Goal: Task Accomplishment & Management: Manage account settings

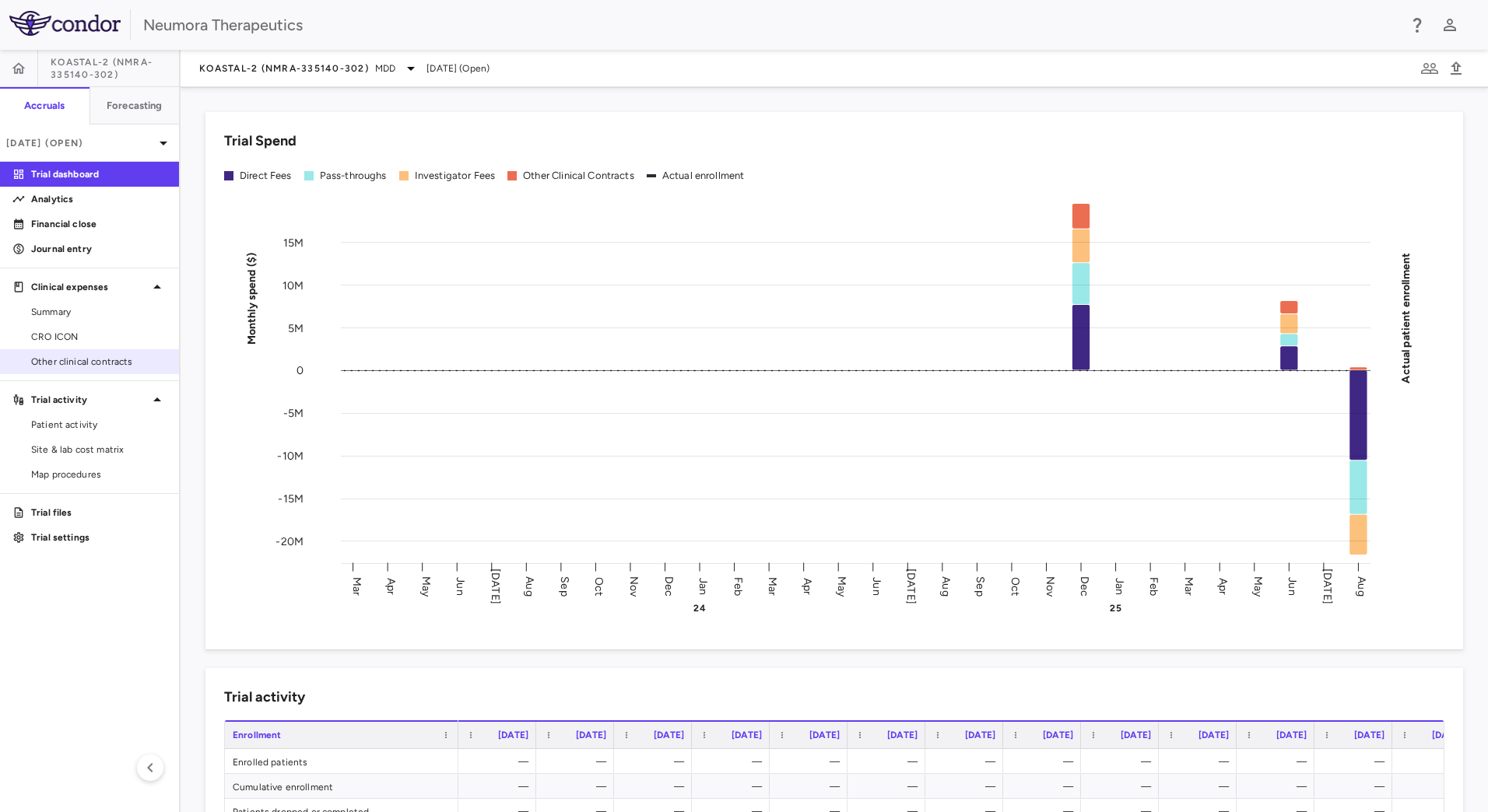
click at [91, 362] on span "Other clinical contracts" at bounding box center [99, 361] width 136 height 14
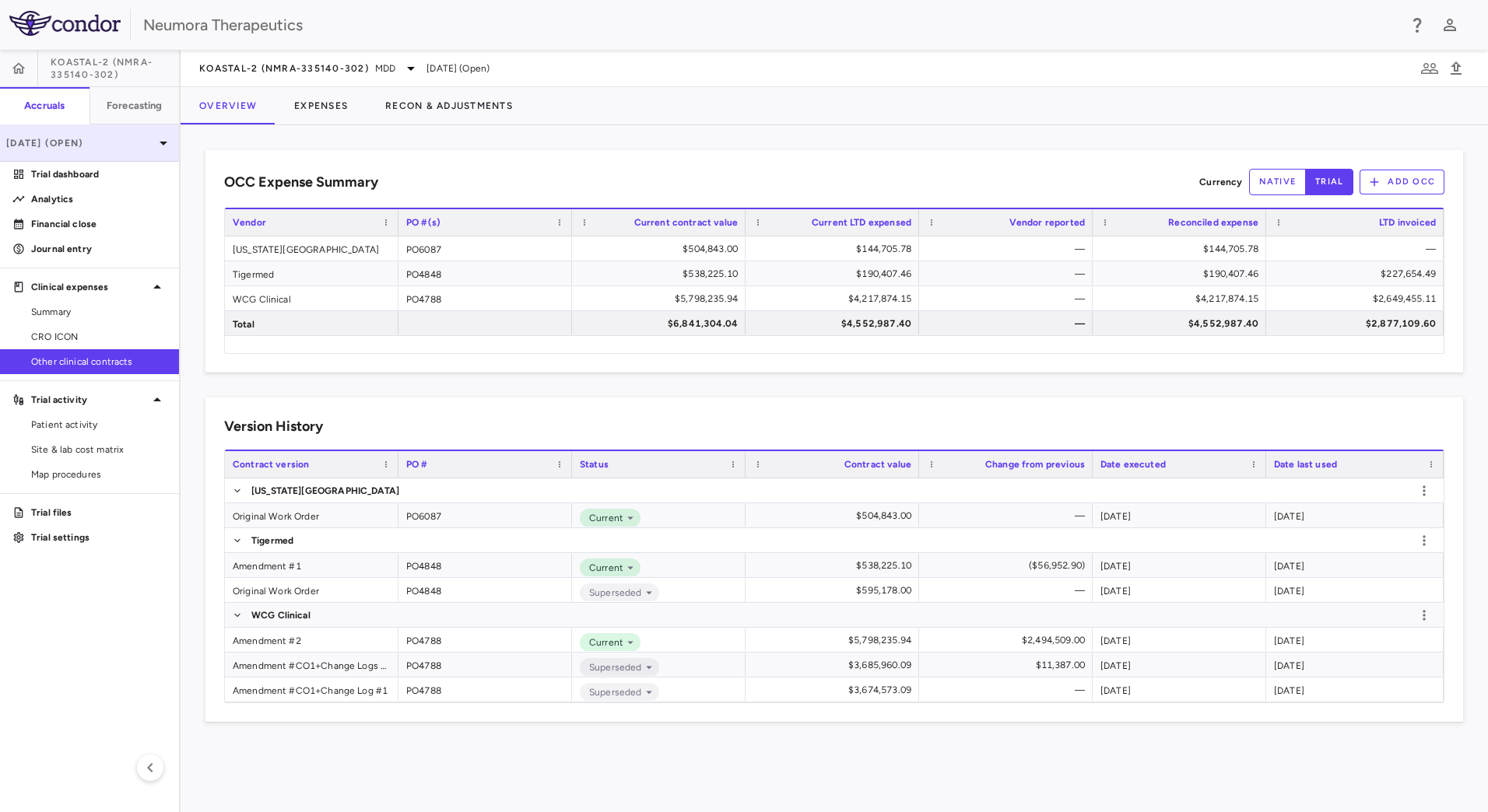
click at [151, 144] on p "Aug 2025 (Open)" at bounding box center [79, 142] width 148 height 14
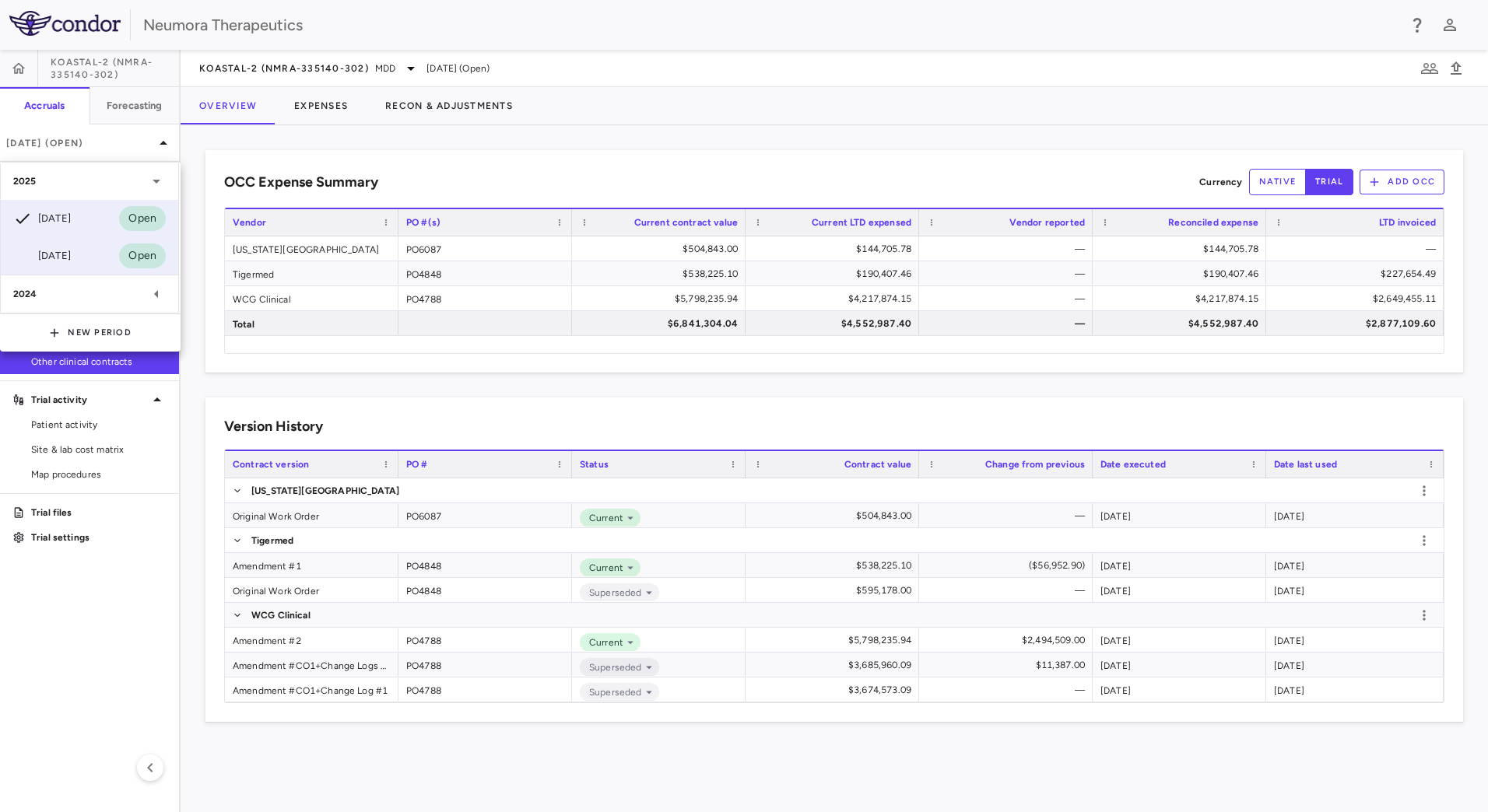
click at [84, 252] on div "Jun 2025 Open" at bounding box center [89, 256] width 177 height 38
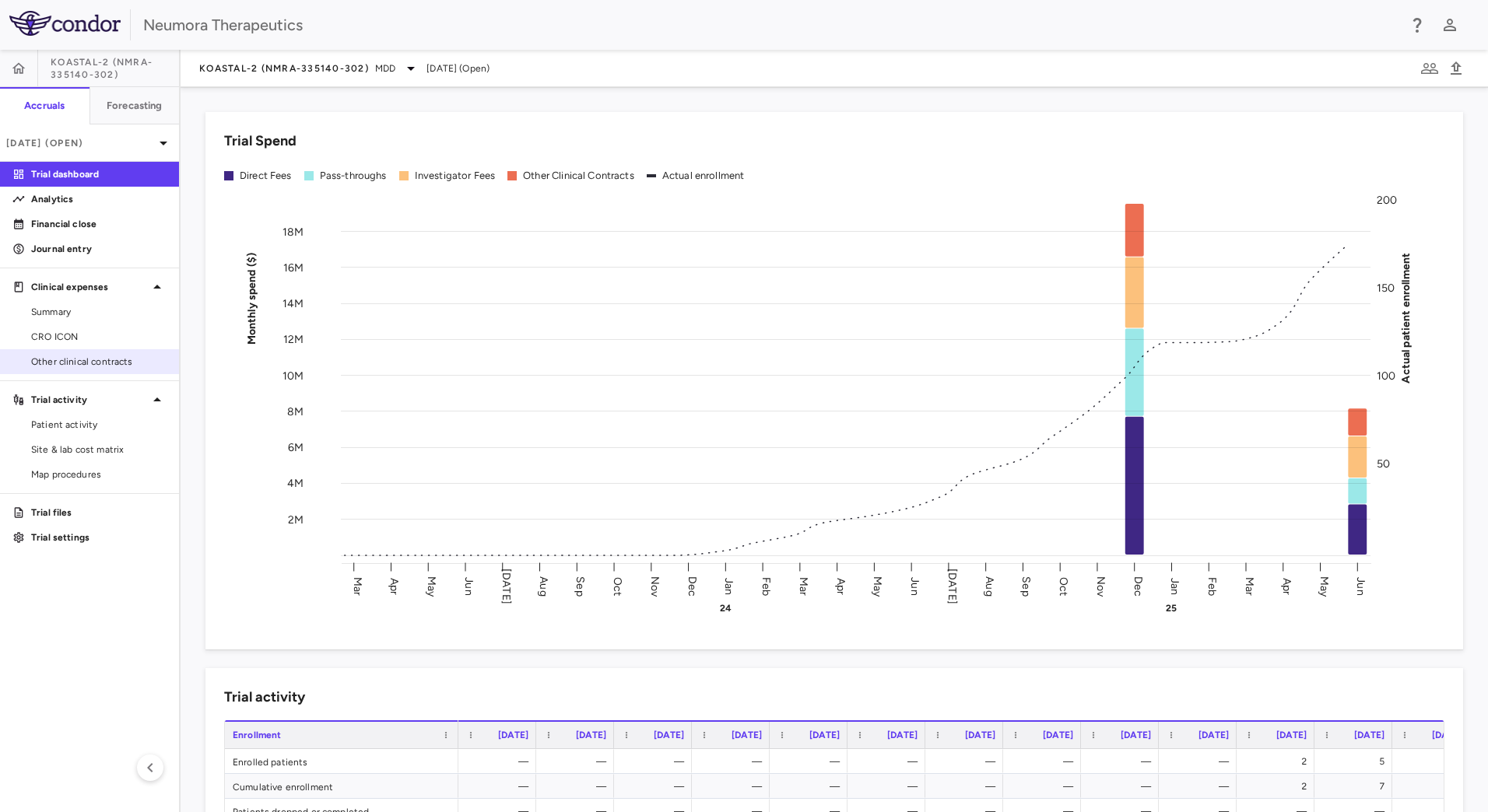
click at [120, 356] on span "Other clinical contracts" at bounding box center [99, 361] width 136 height 14
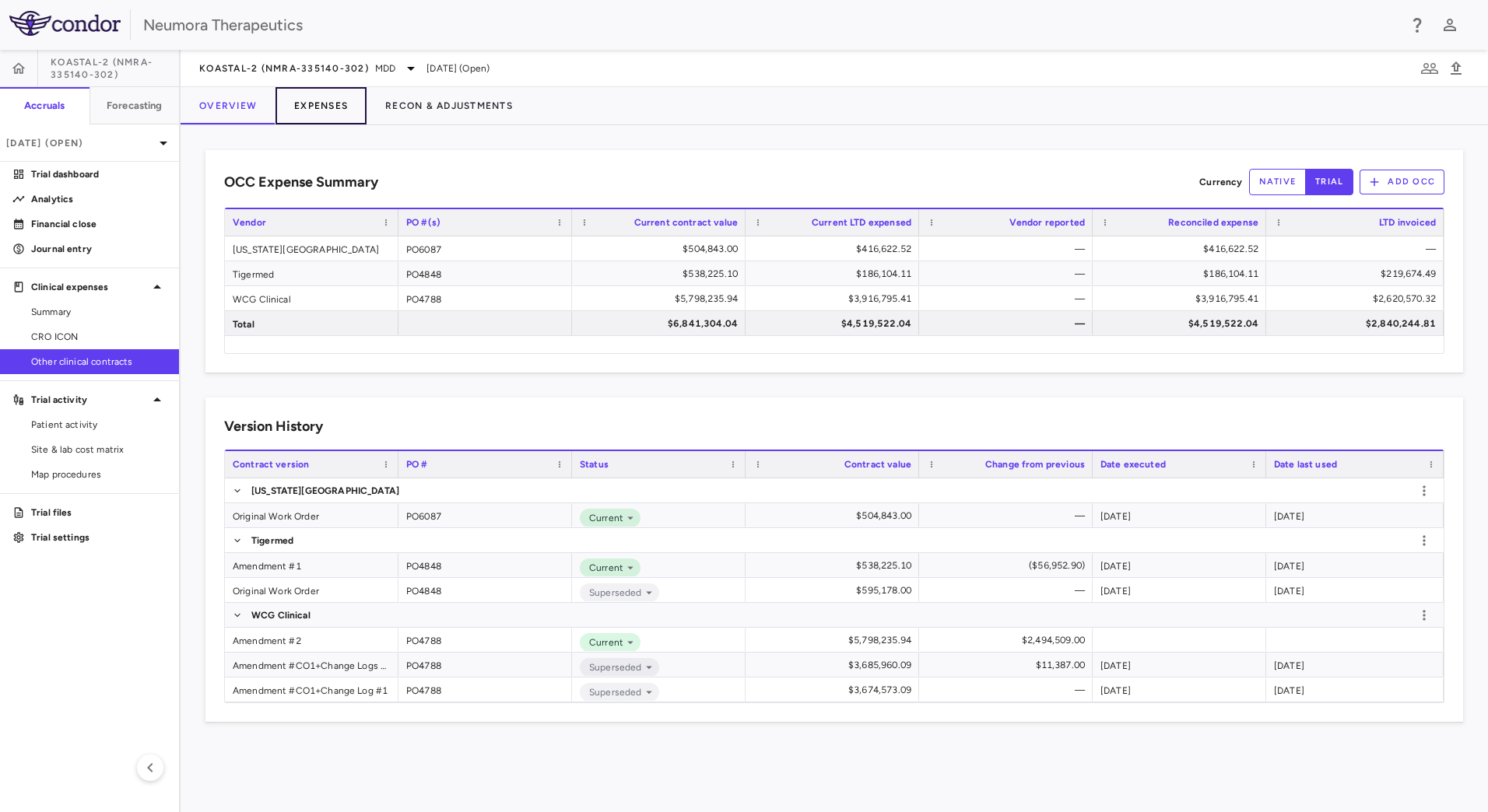
click at [345, 109] on button "Expenses" at bounding box center [321, 106] width 91 height 38
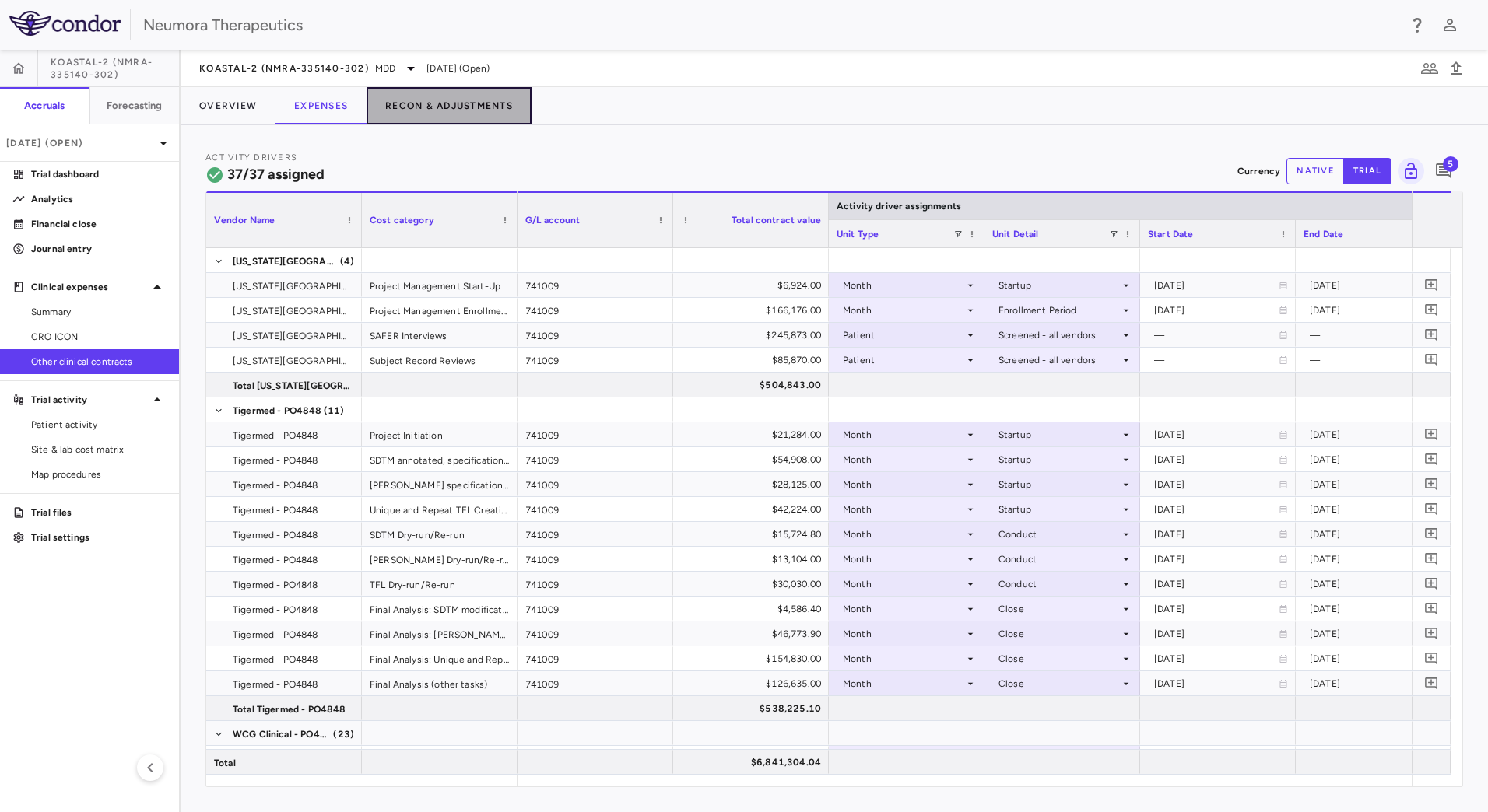
click at [431, 109] on button "Recon & Adjustments" at bounding box center [449, 106] width 165 height 38
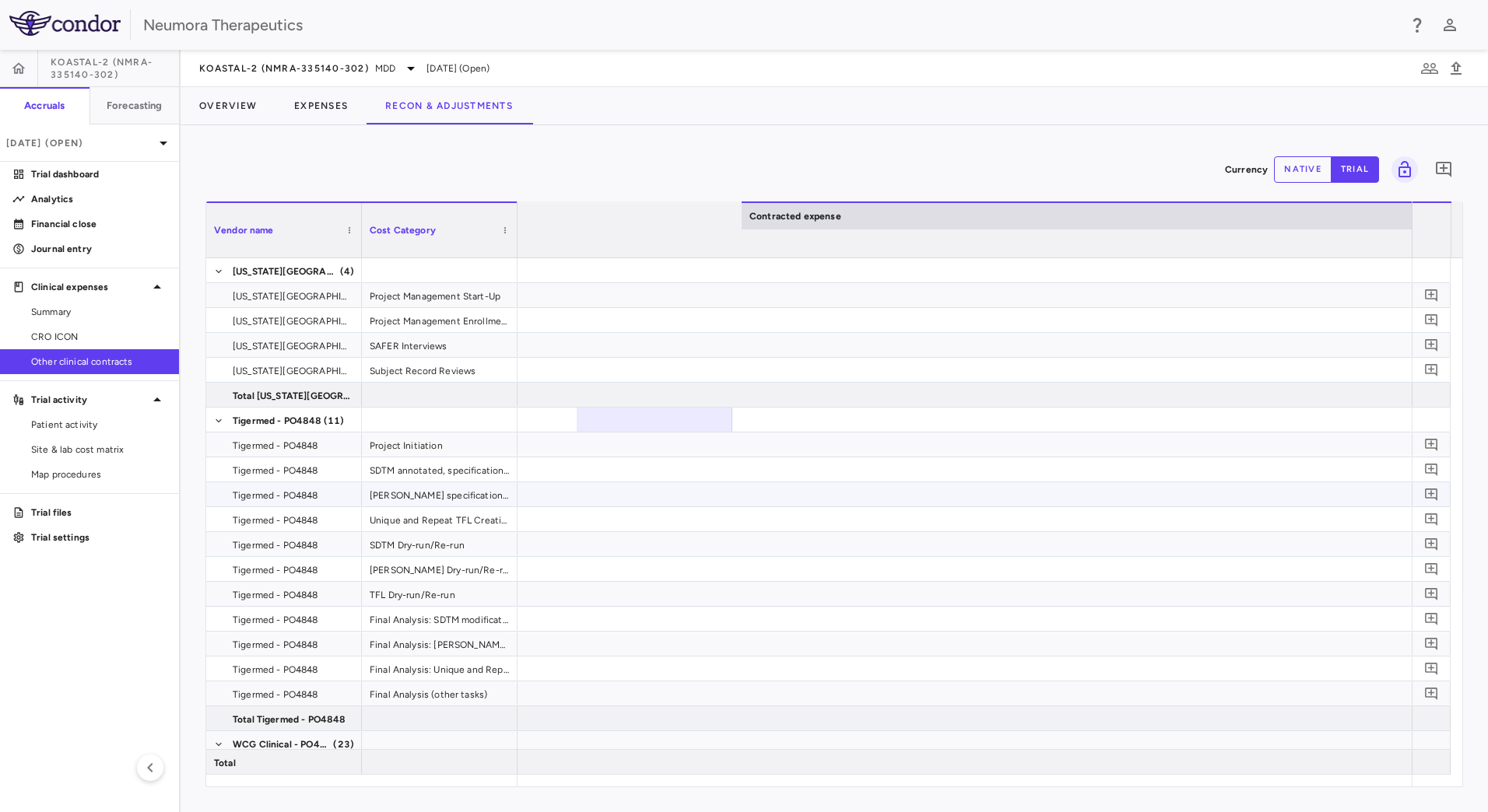
scroll to position [0, 1907]
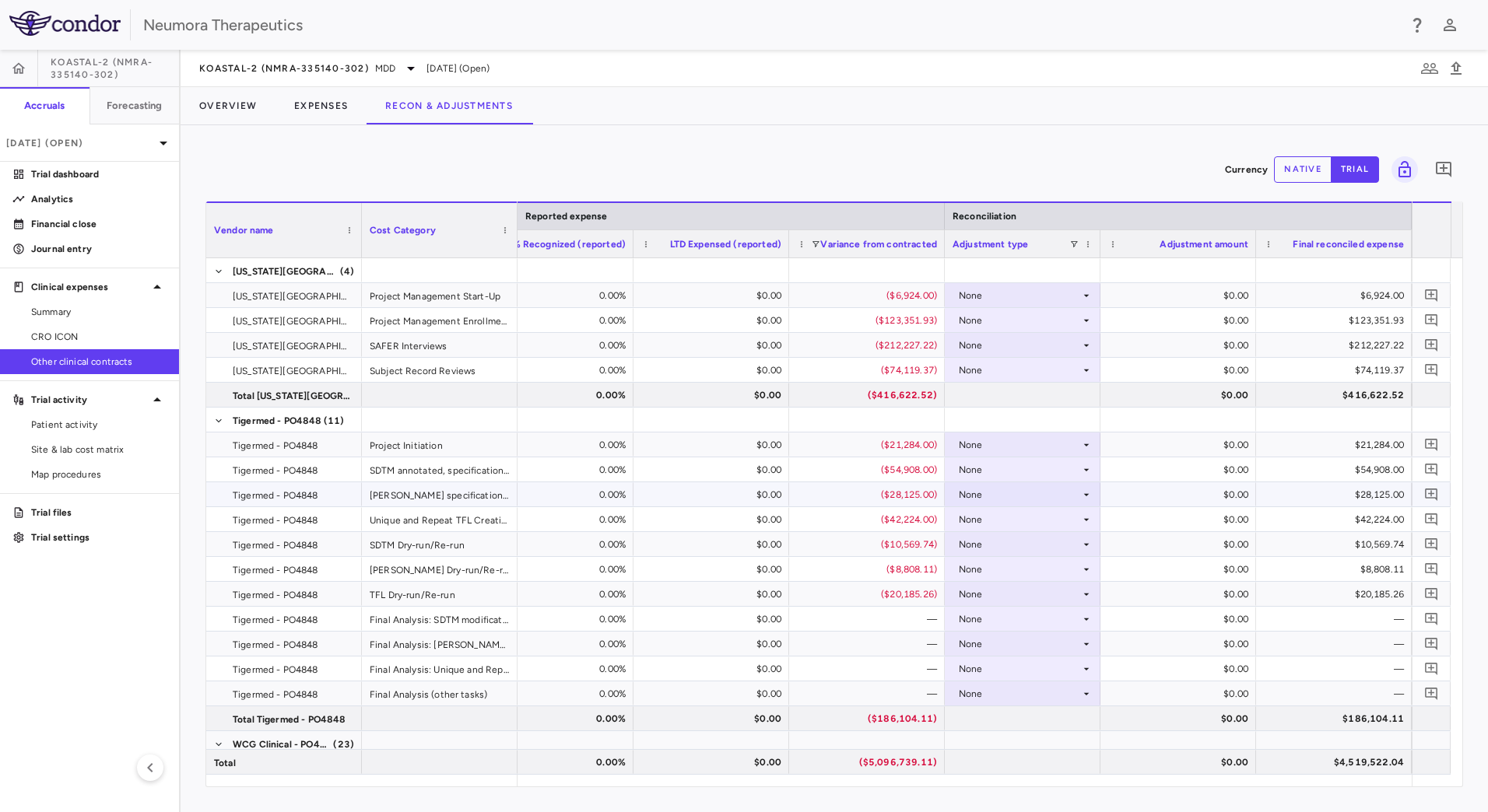
drag, startPoint x: 770, startPoint y: 434, endPoint x: 1137, endPoint y: 485, distance: 370.5
drag, startPoint x: 761, startPoint y: 381, endPoint x: 992, endPoint y: 416, distance: 233.6
drag, startPoint x: 1070, startPoint y: 412, endPoint x: 846, endPoint y: 406, distance: 224.1
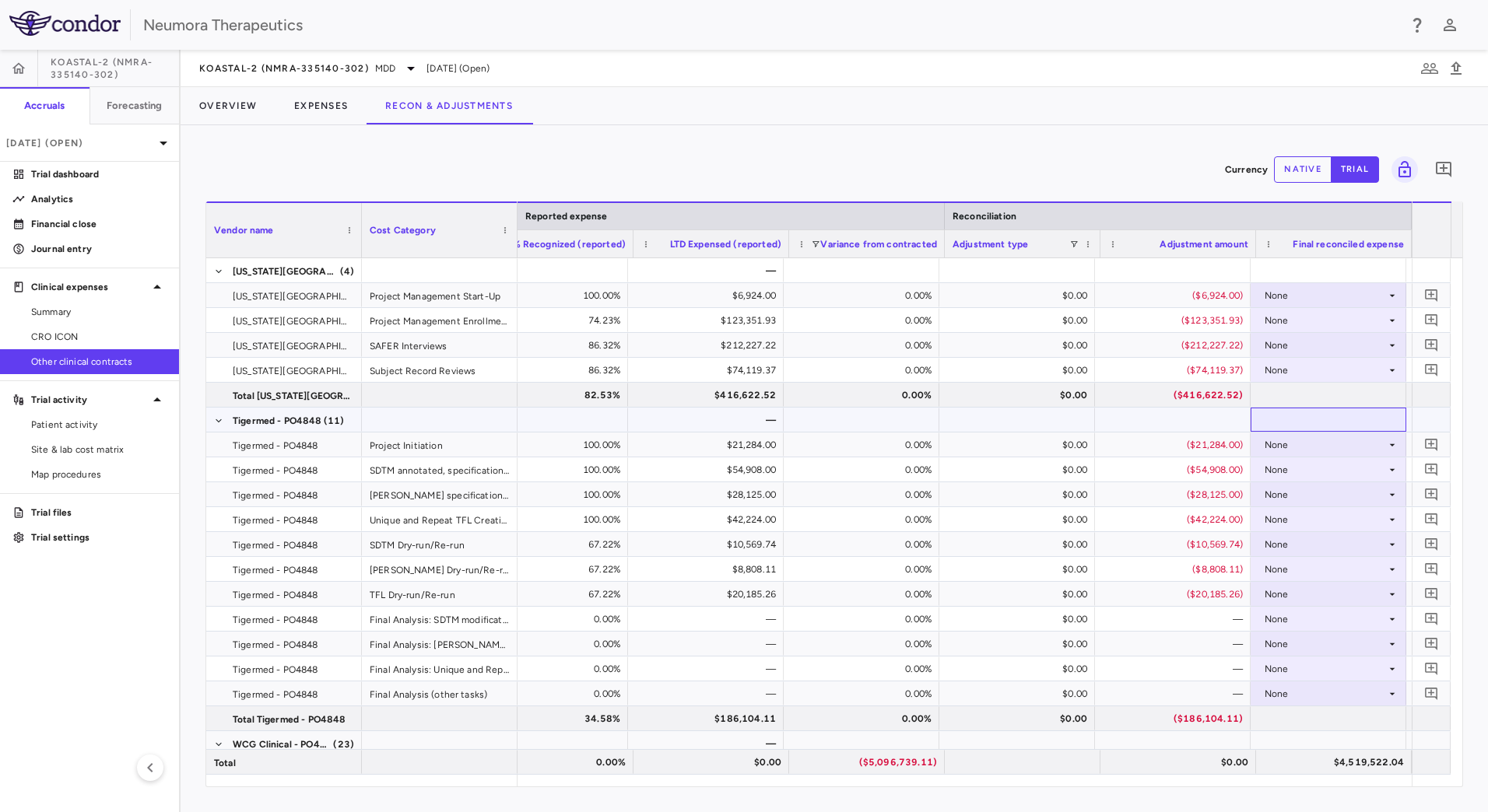
scroll to position [0, 1601]
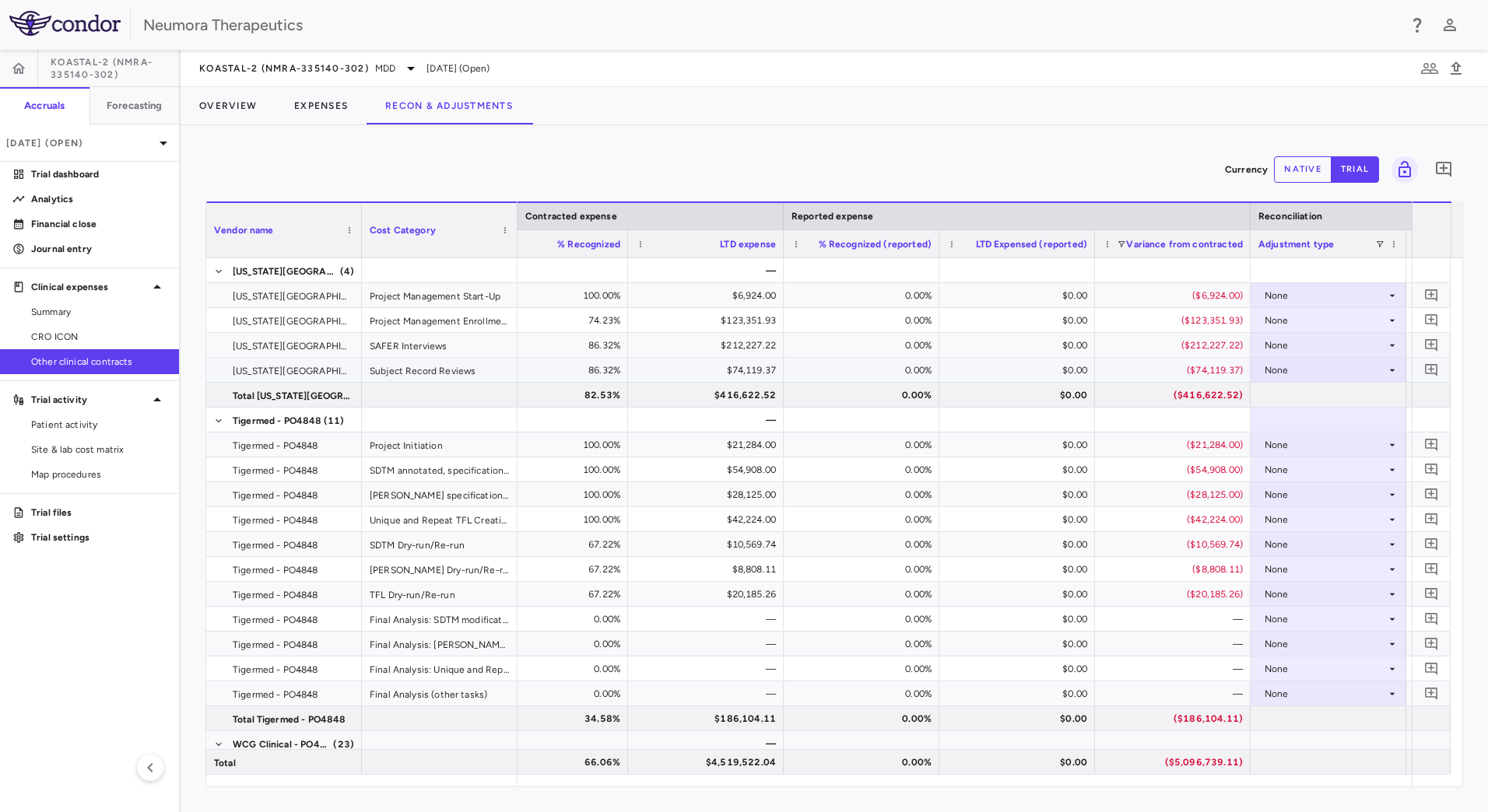
drag, startPoint x: 753, startPoint y: 396, endPoint x: 744, endPoint y: 400, distance: 9.8
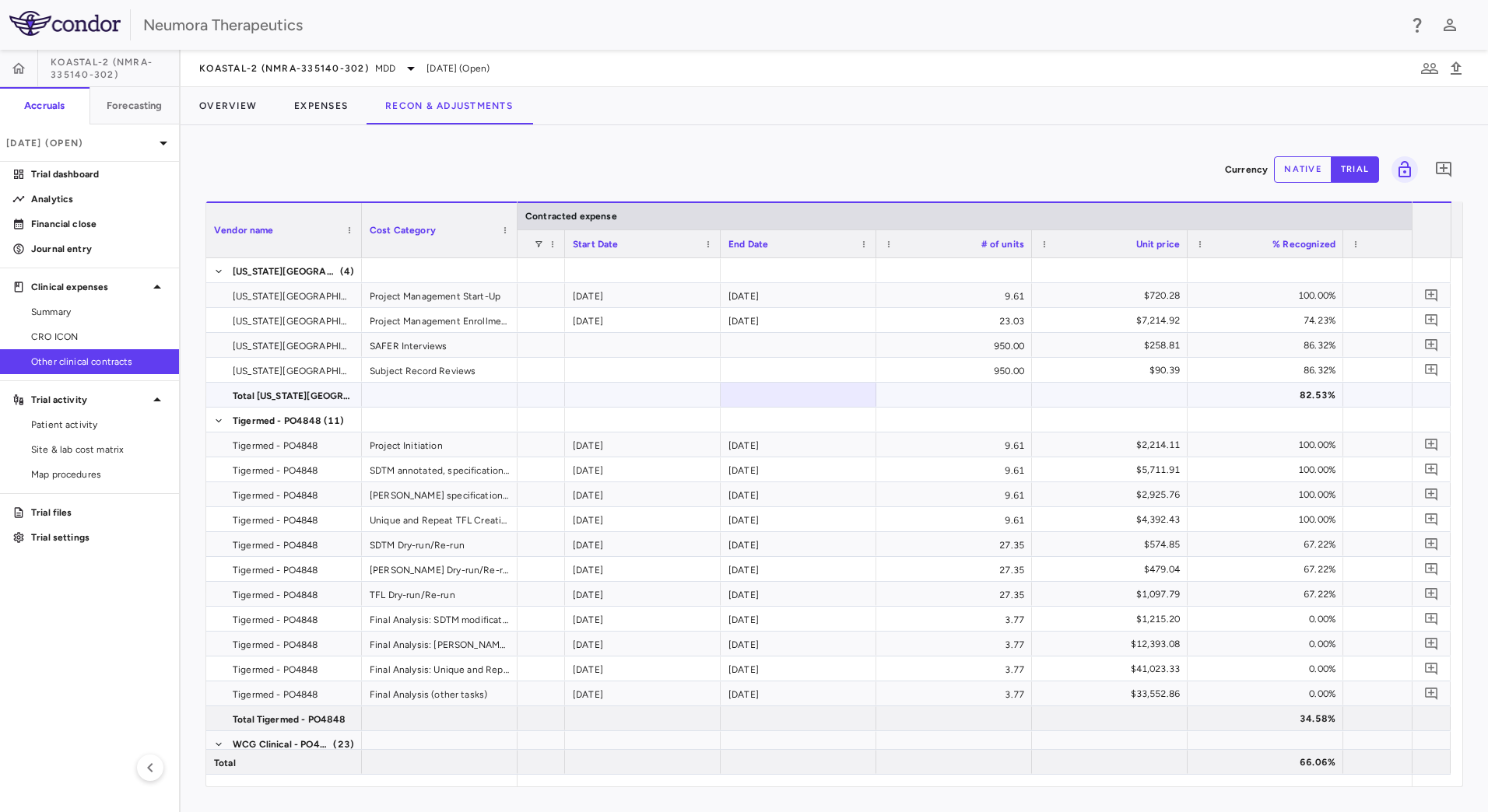
scroll to position [0, 1039]
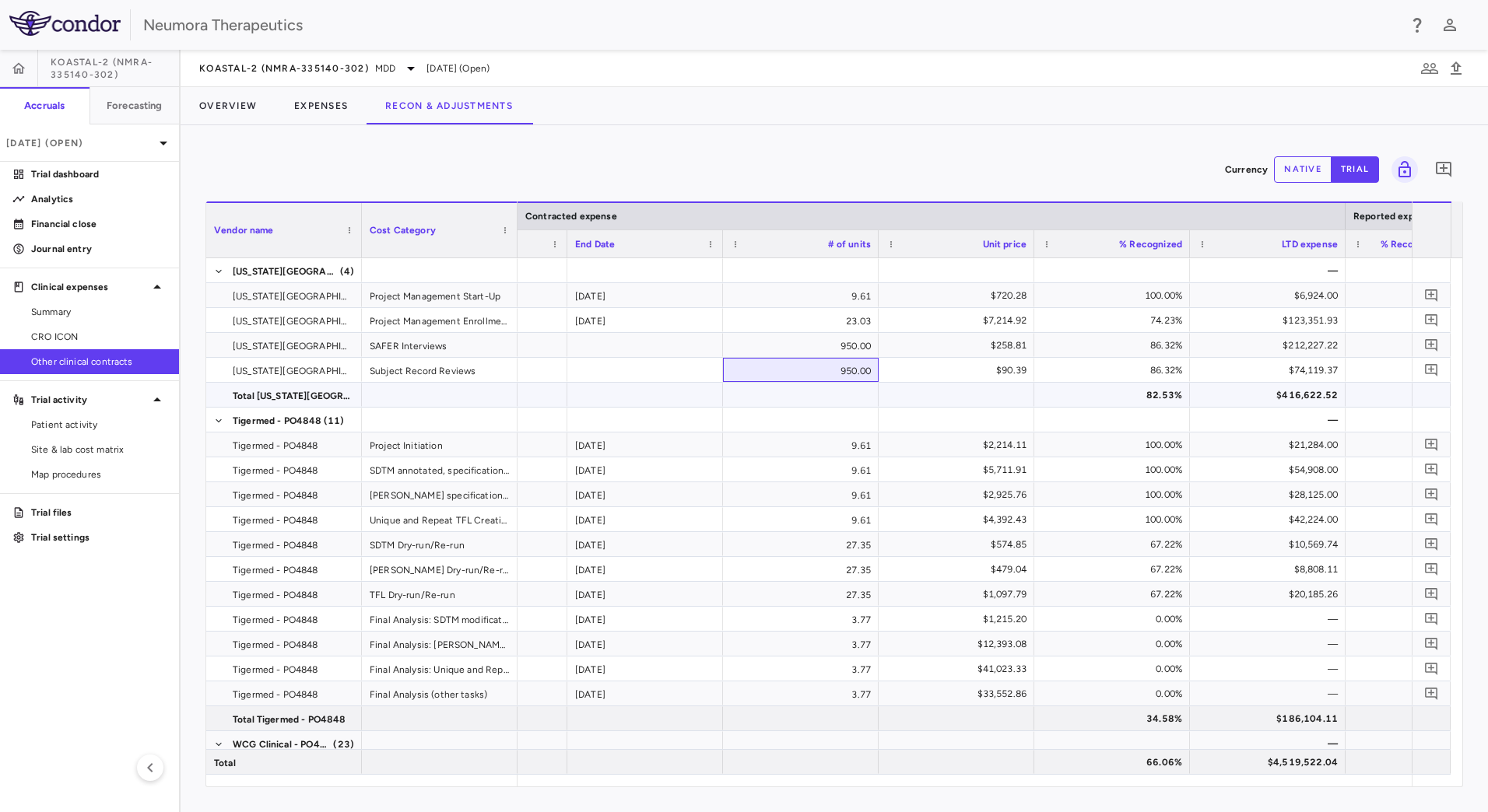
drag, startPoint x: 860, startPoint y: 378, endPoint x: 999, endPoint y: 397, distance: 140.3
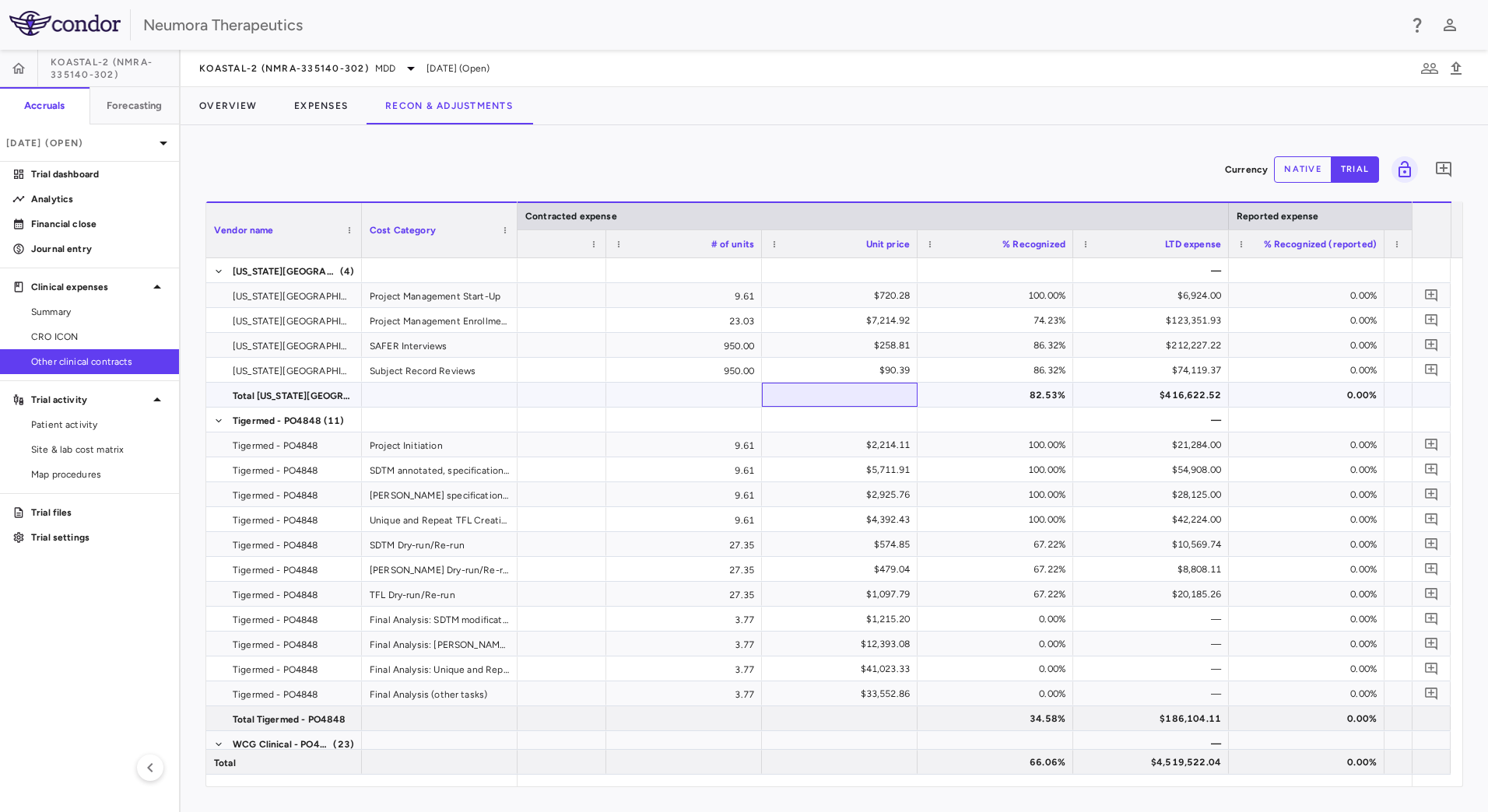
drag, startPoint x: 901, startPoint y: 394, endPoint x: 949, endPoint y: 401, distance: 48.5
drag, startPoint x: 1142, startPoint y: 413, endPoint x: 1185, endPoint y: 413, distance: 43.0
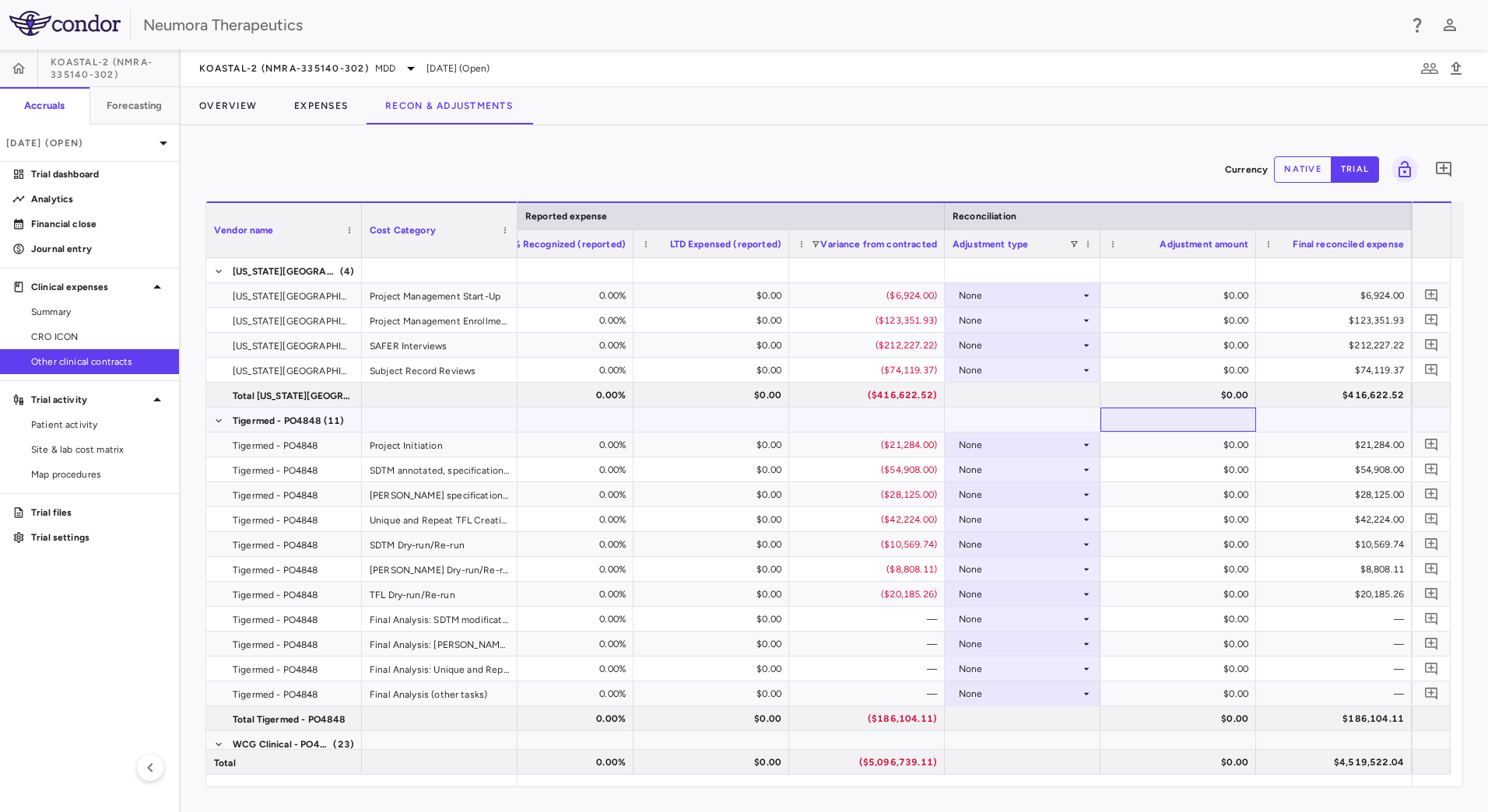
drag, startPoint x: 1150, startPoint y: 412, endPoint x: 1291, endPoint y: 427, distance: 141.8
drag, startPoint x: 1176, startPoint y: 424, endPoint x: 1118, endPoint y: 405, distance: 61.0
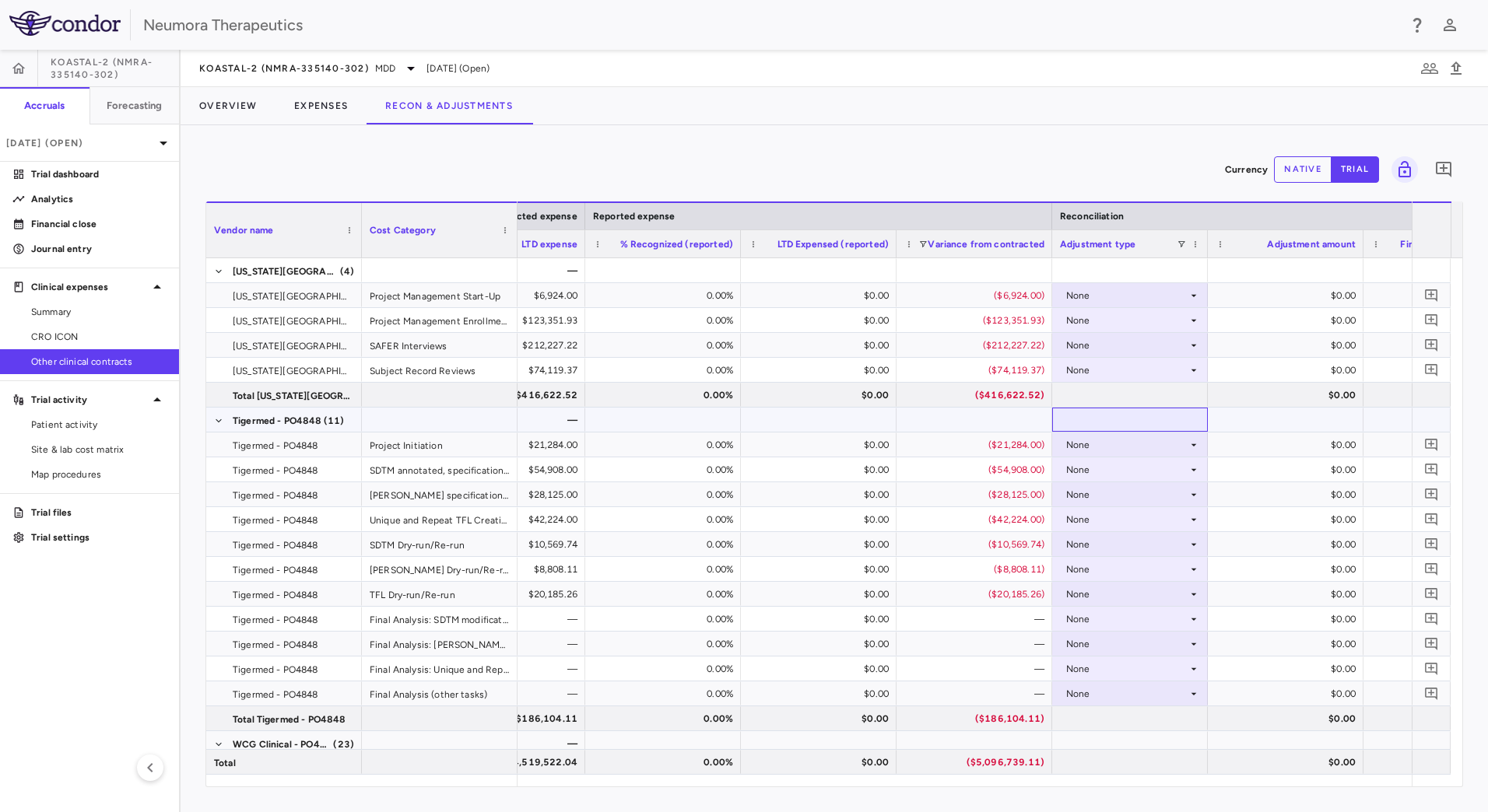
drag, startPoint x: 908, startPoint y: 420, endPoint x: 811, endPoint y: 413, distance: 97.3
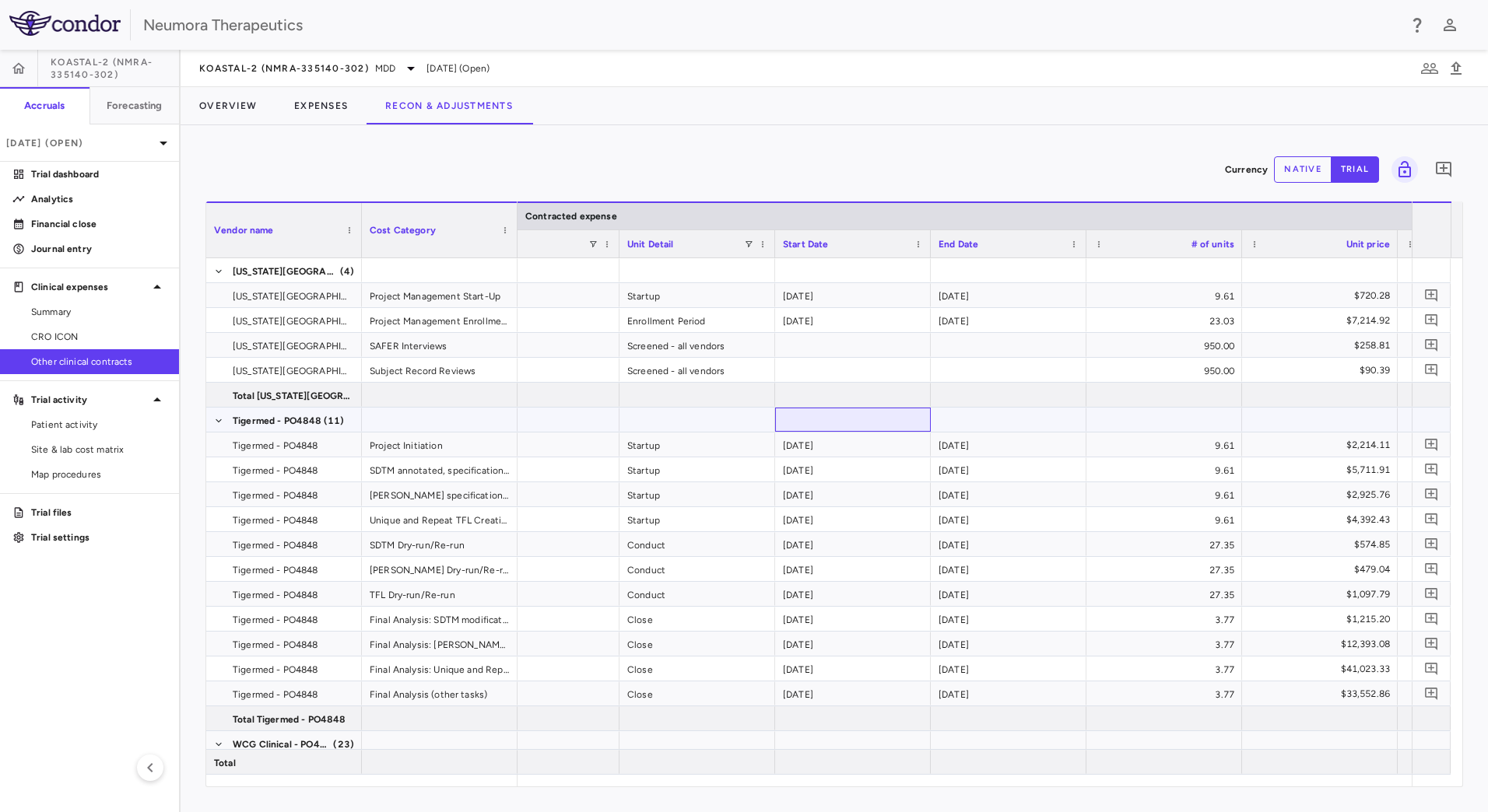
drag, startPoint x: 738, startPoint y: 423, endPoint x: 469, endPoint y: 340, distance: 281.5
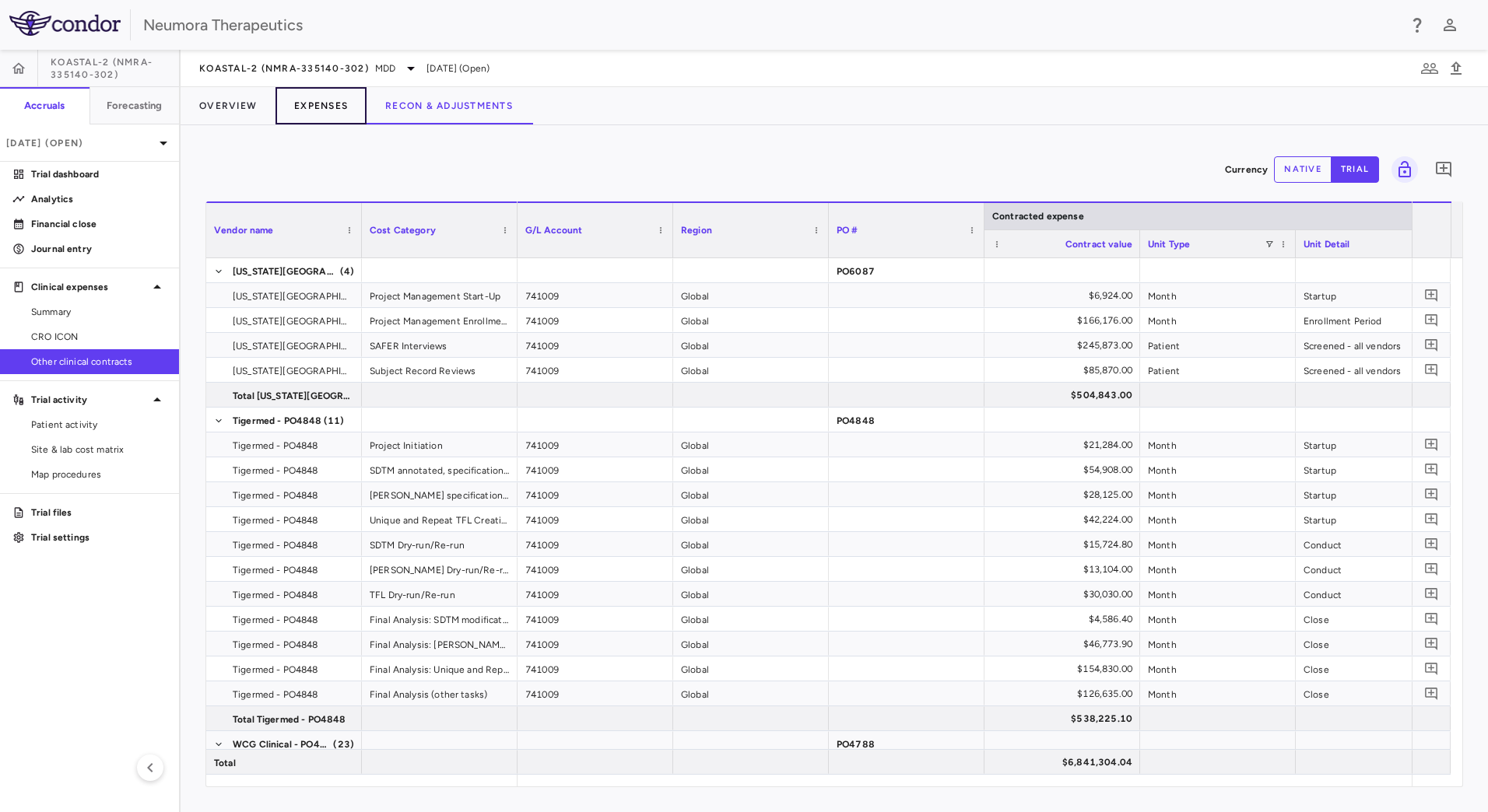
click at [327, 111] on button "Expenses" at bounding box center [321, 106] width 91 height 38
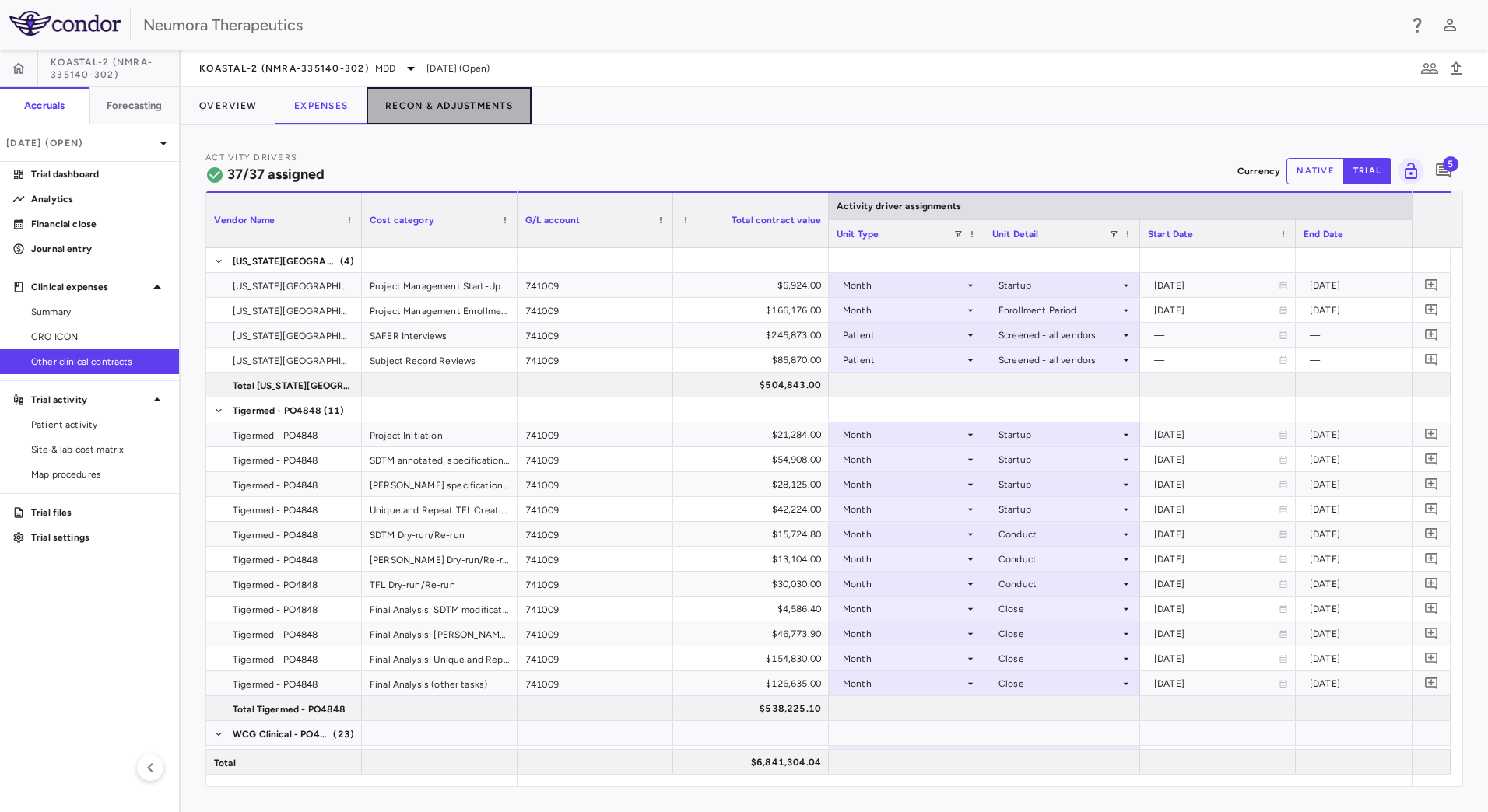
click at [414, 109] on button "Recon & Adjustments" at bounding box center [449, 106] width 165 height 38
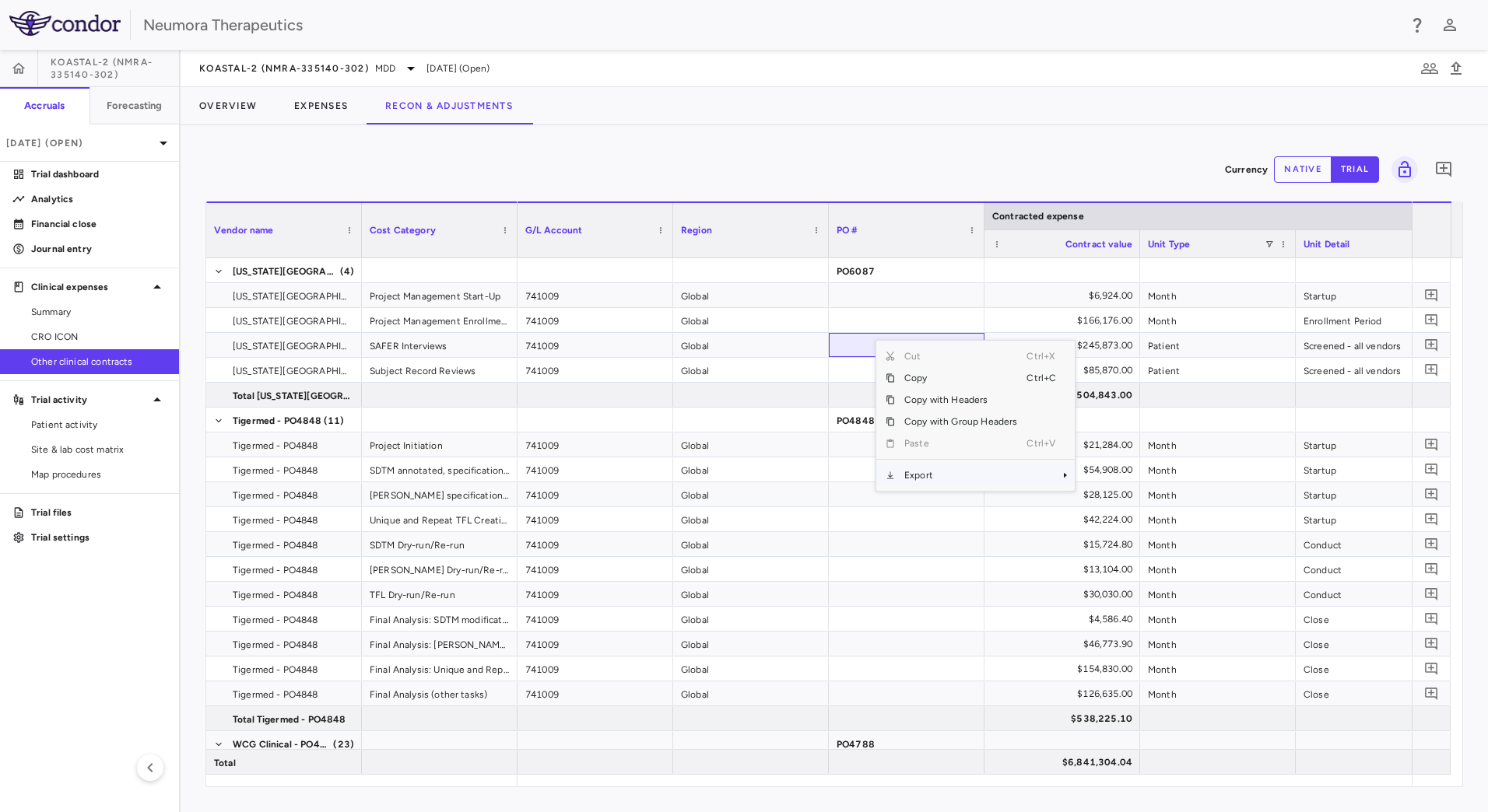
click at [950, 475] on span "Export" at bounding box center [961, 475] width 132 height 21
drag, startPoint x: 1016, startPoint y: 476, endPoint x: 997, endPoint y: 480, distance: 19.4
click at [998, 478] on span "Export" at bounding box center [961, 475] width 132 height 21
click at [1127, 503] on span "Excel Export" at bounding box center [1126, 502] width 73 height 21
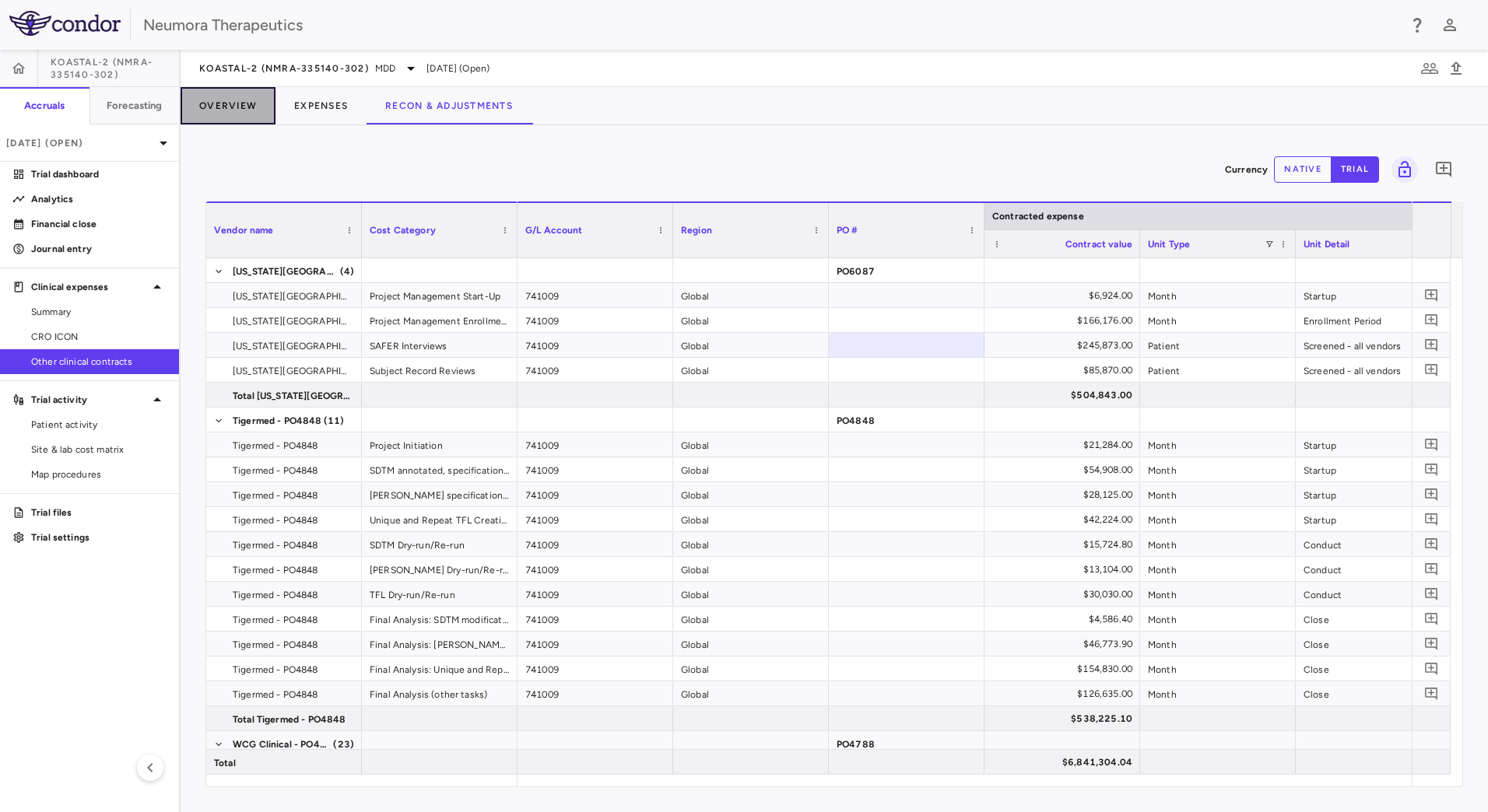
click at [274, 101] on button "Overview" at bounding box center [228, 106] width 95 height 38
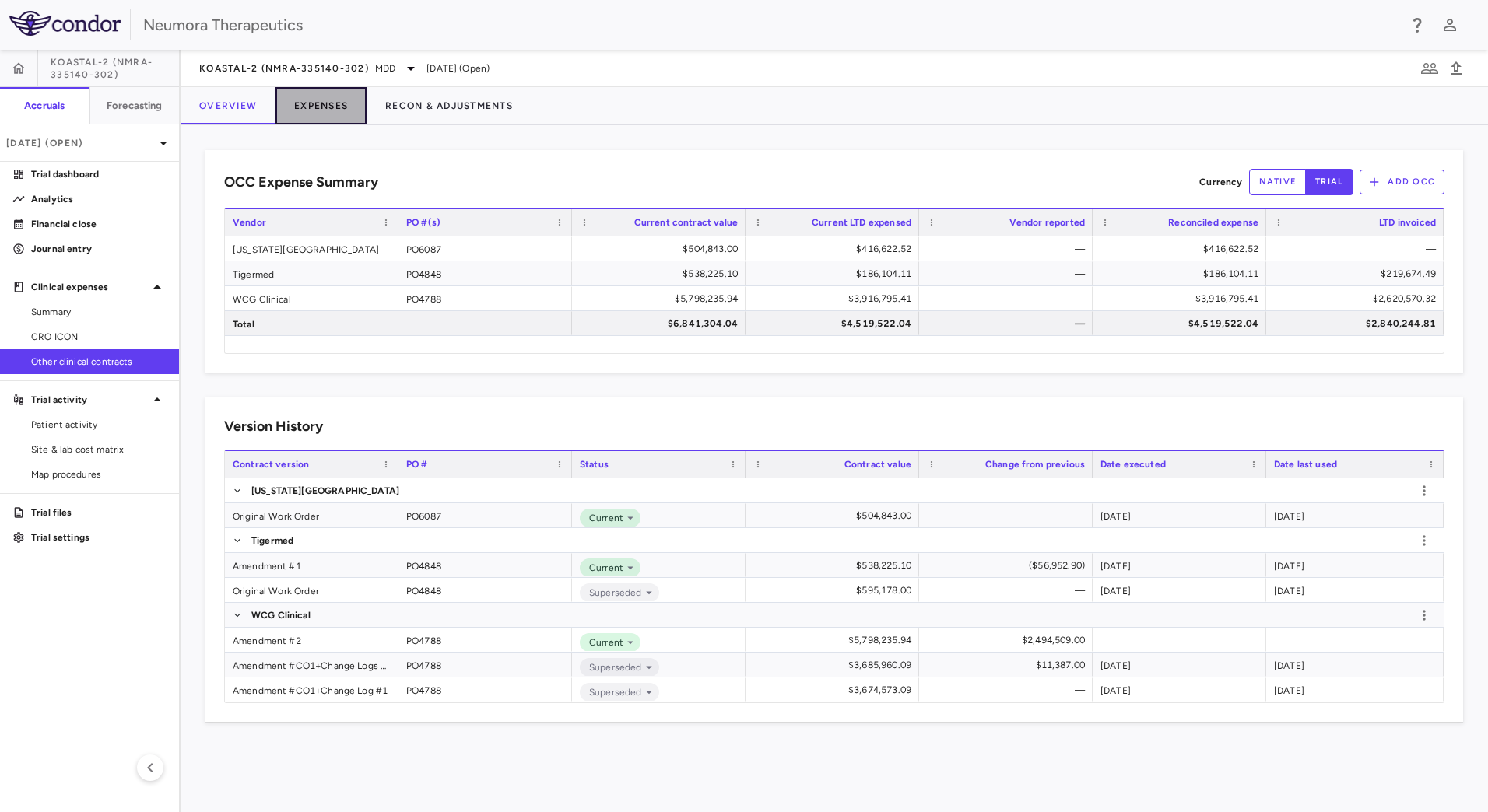
click at [307, 105] on button "Expenses" at bounding box center [321, 106] width 91 height 38
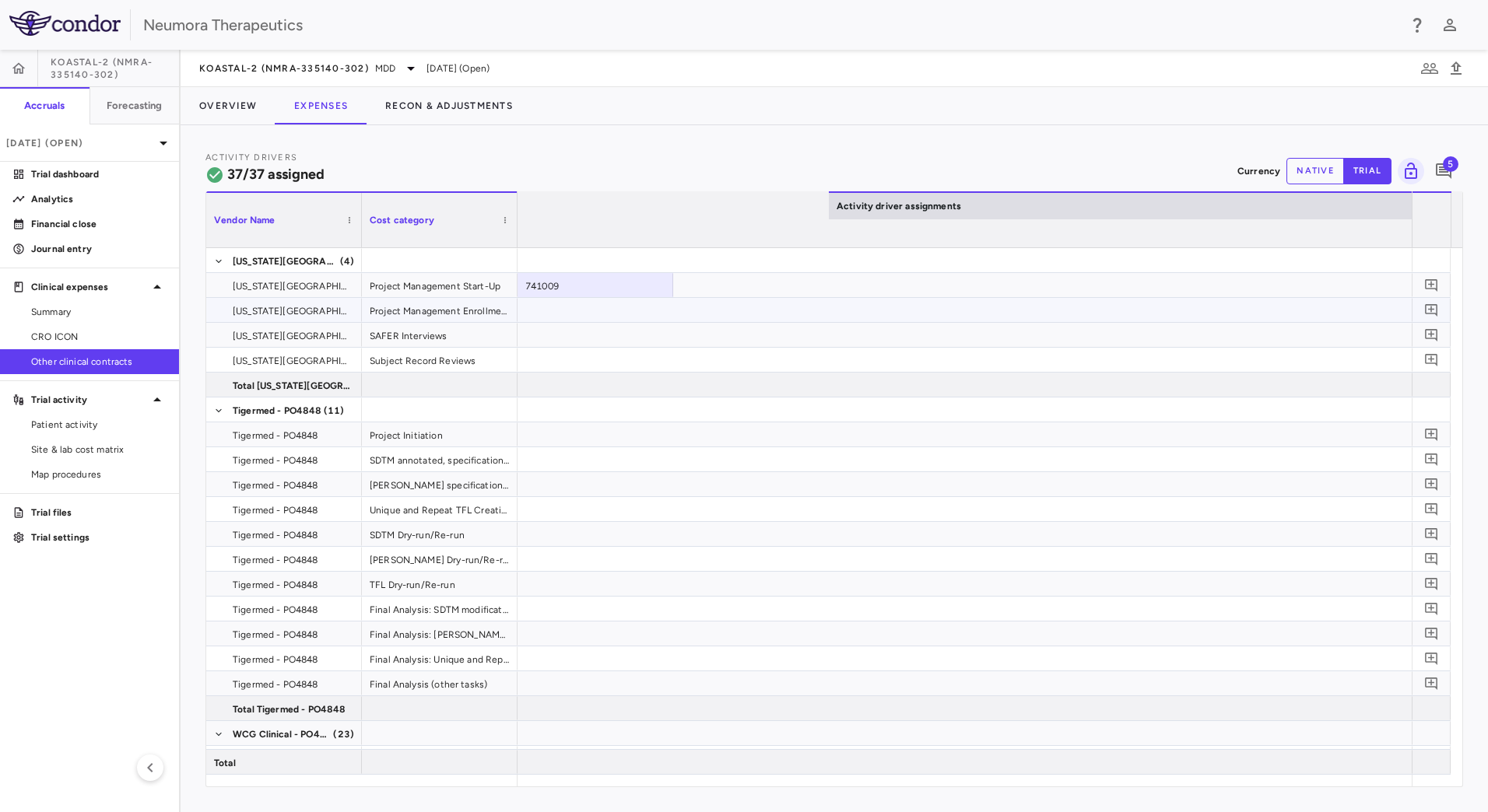
scroll to position [0, 9378]
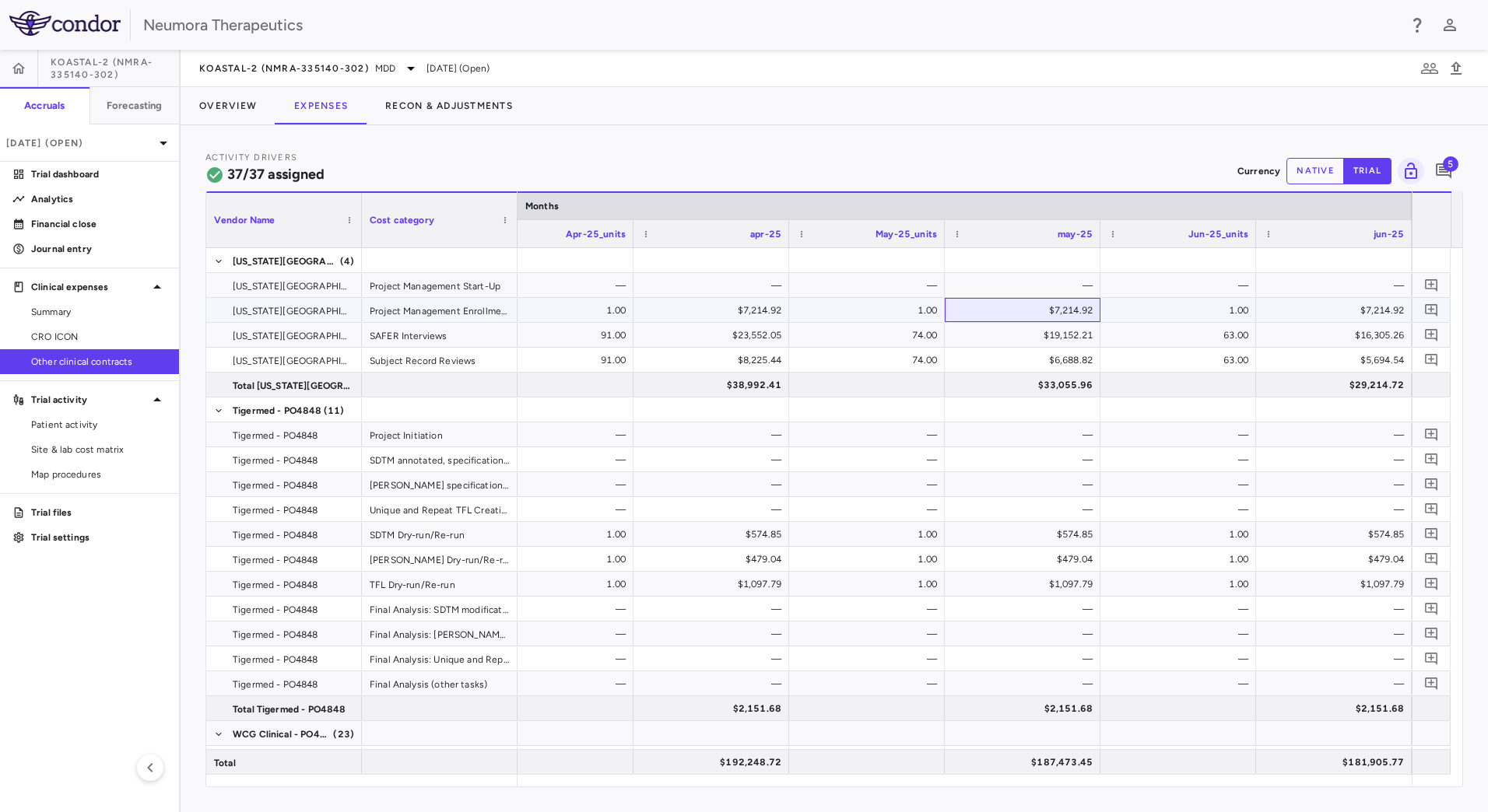
drag, startPoint x: 958, startPoint y: 313, endPoint x: 437, endPoint y: 297, distance: 521.2
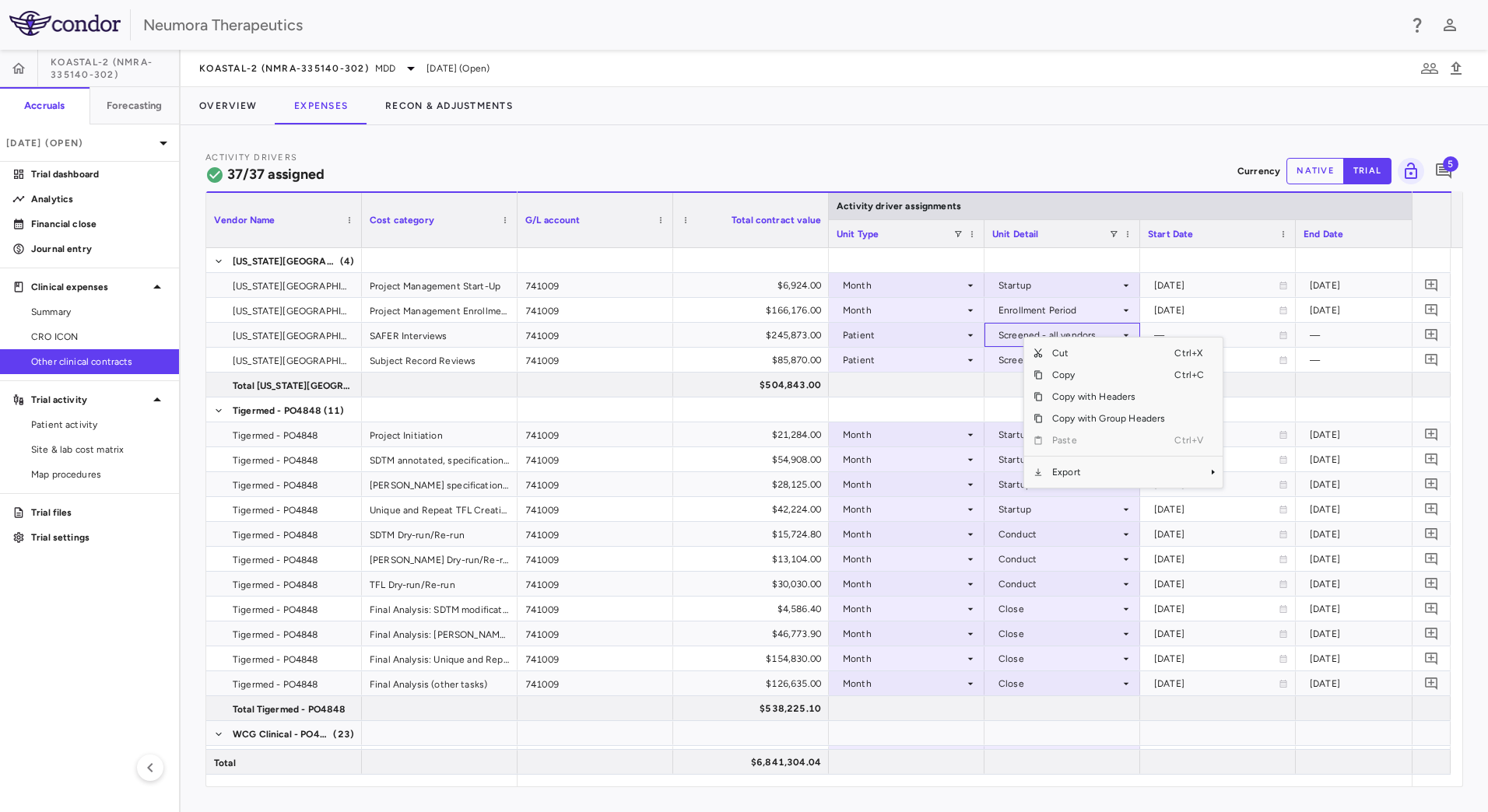
click at [1070, 468] on span "Export" at bounding box center [1109, 472] width 132 height 21
click at [1286, 502] on span "Excel Export" at bounding box center [1274, 499] width 73 height 21
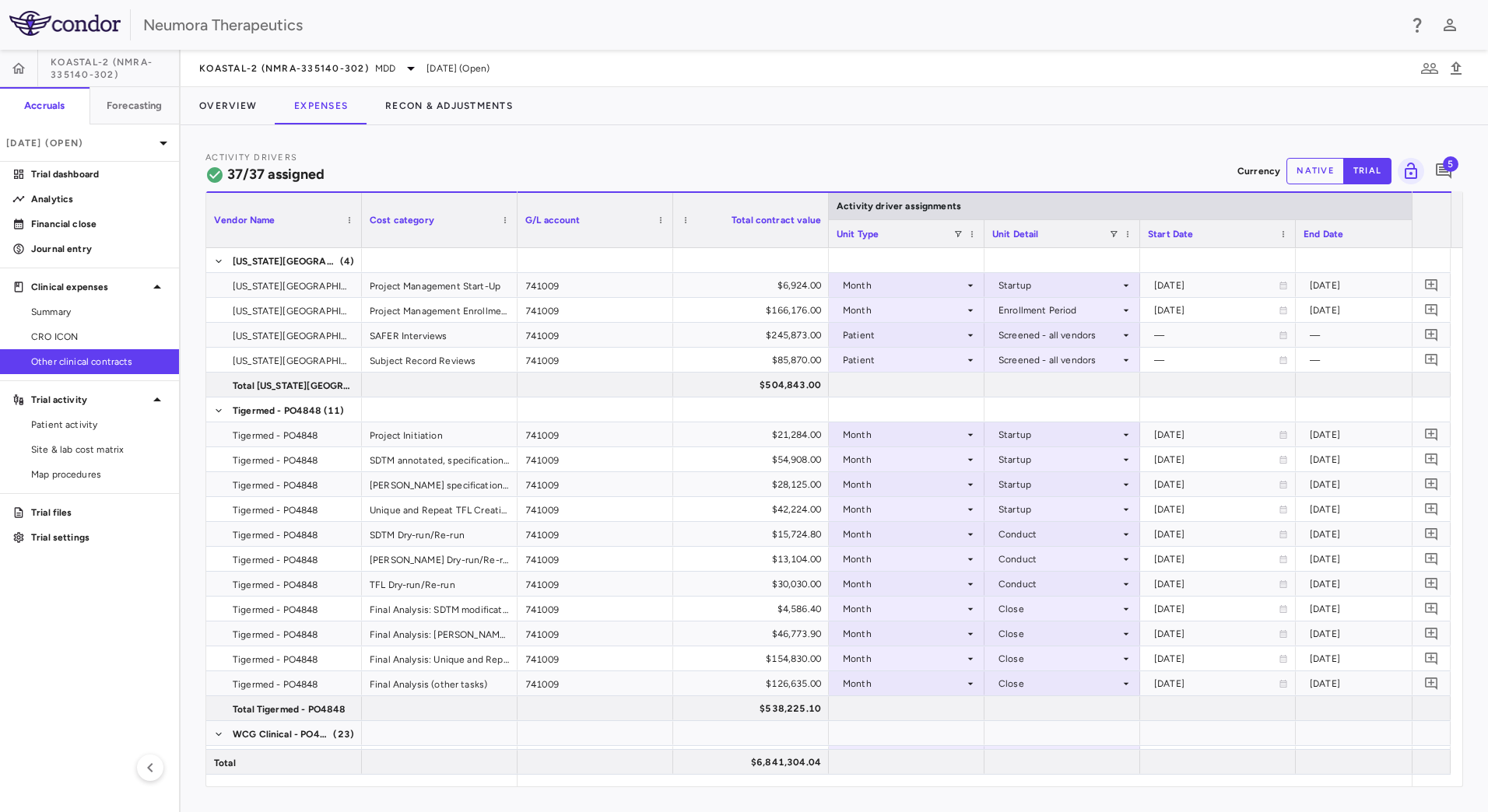
click at [643, 161] on div "Activity Drivers 37/37 assigned Currency native trial 5" at bounding box center [834, 171] width 1257 height 42
click at [145, 65] on span "KOASTAL-2 (NMRA-335140-302)" at bounding box center [114, 69] width 128 height 25
drag, startPoint x: 144, startPoint y: 65, endPoint x: 88, endPoint y: 65, distance: 56.0
click at [86, 65] on span "KOASTAL-2 (NMRA-335140-302)" at bounding box center [114, 69] width 128 height 25
click at [25, 65] on icon "button" at bounding box center [18, 69] width 16 height 16
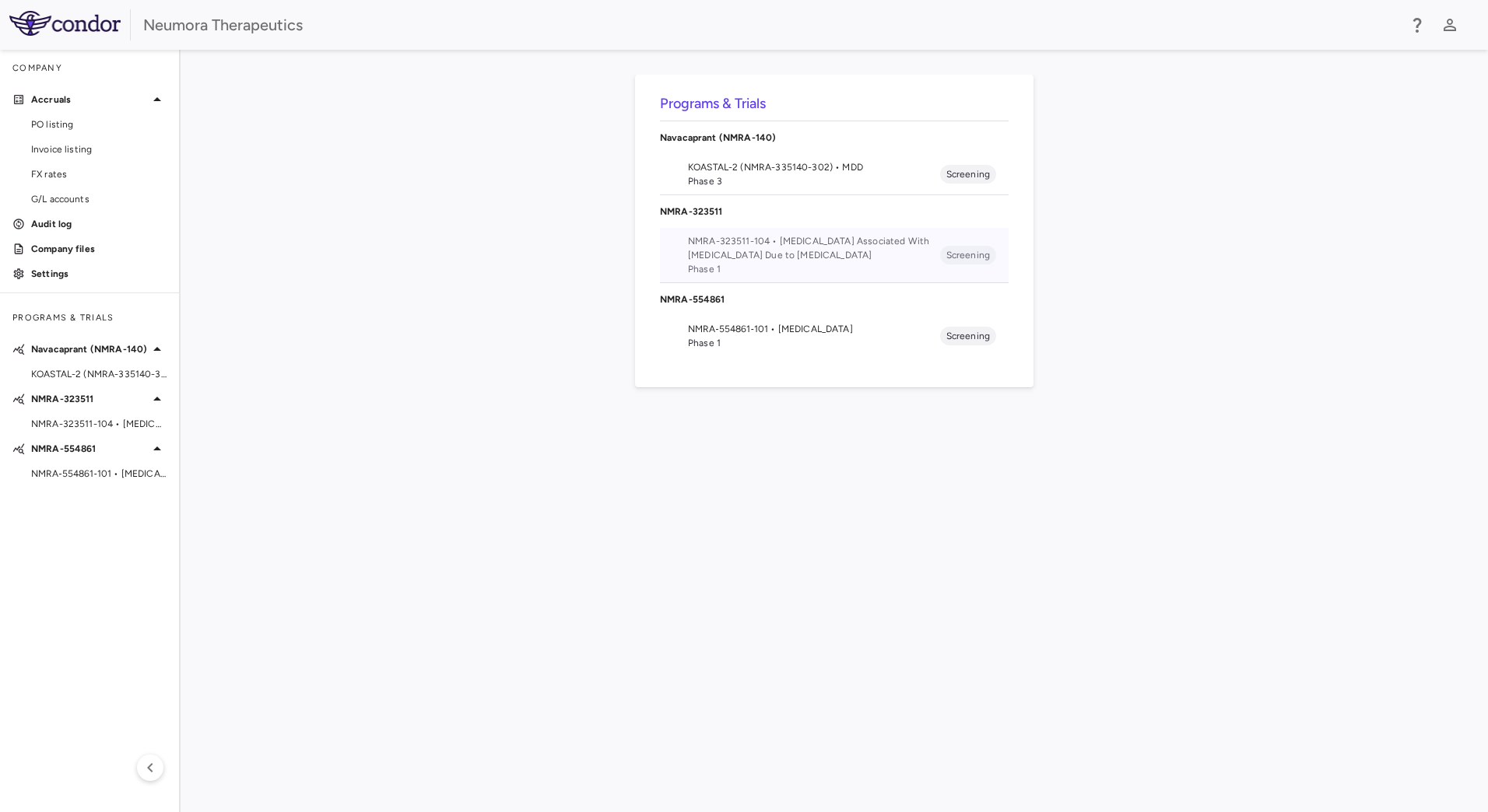
click at [839, 241] on span "NMRA-323511-104 • Agitation Associated With Dementia Due to Alzheimer's Disease" at bounding box center [814, 248] width 252 height 28
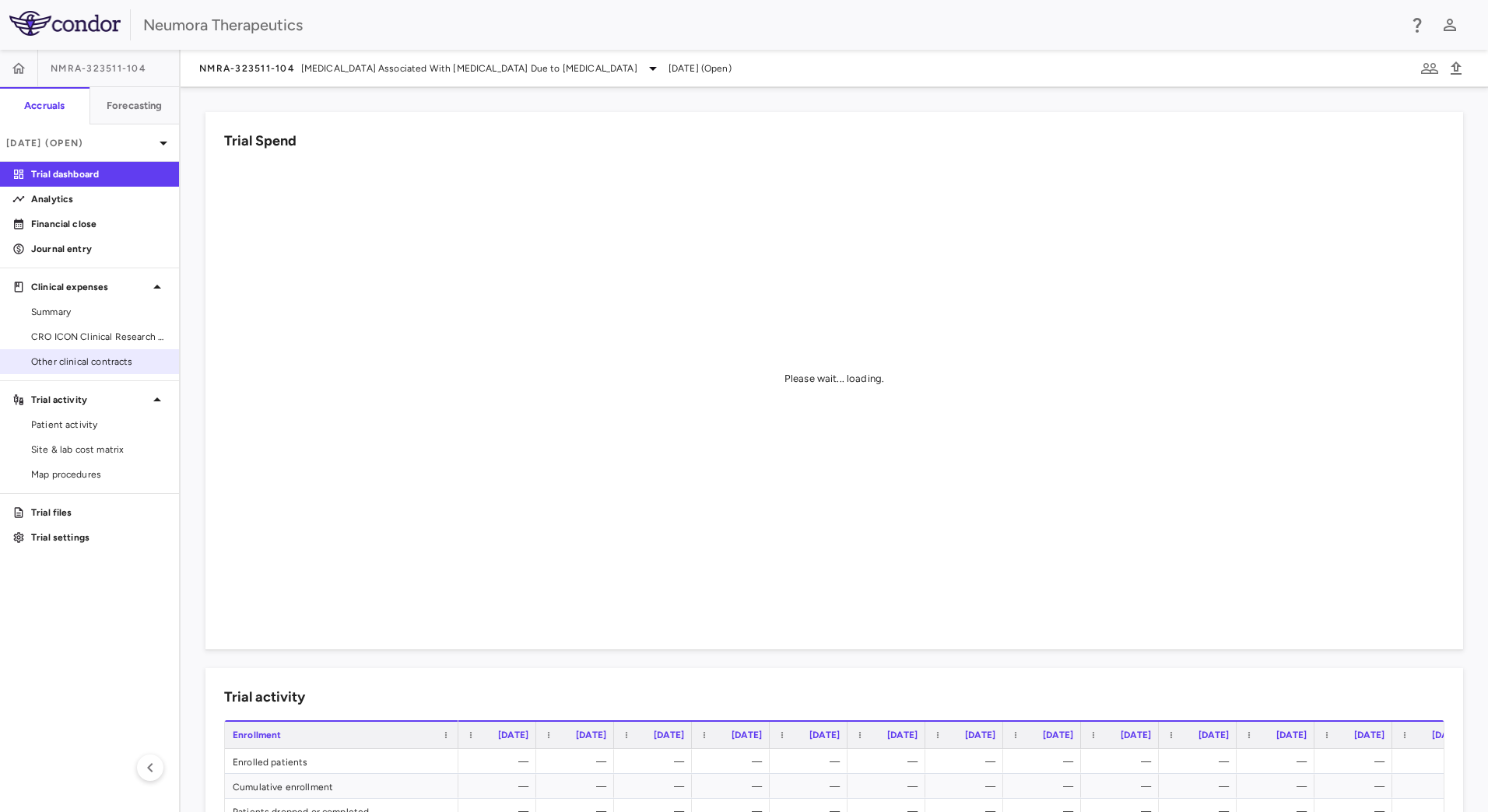
click at [109, 359] on span "Other clinical contracts" at bounding box center [99, 361] width 136 height 14
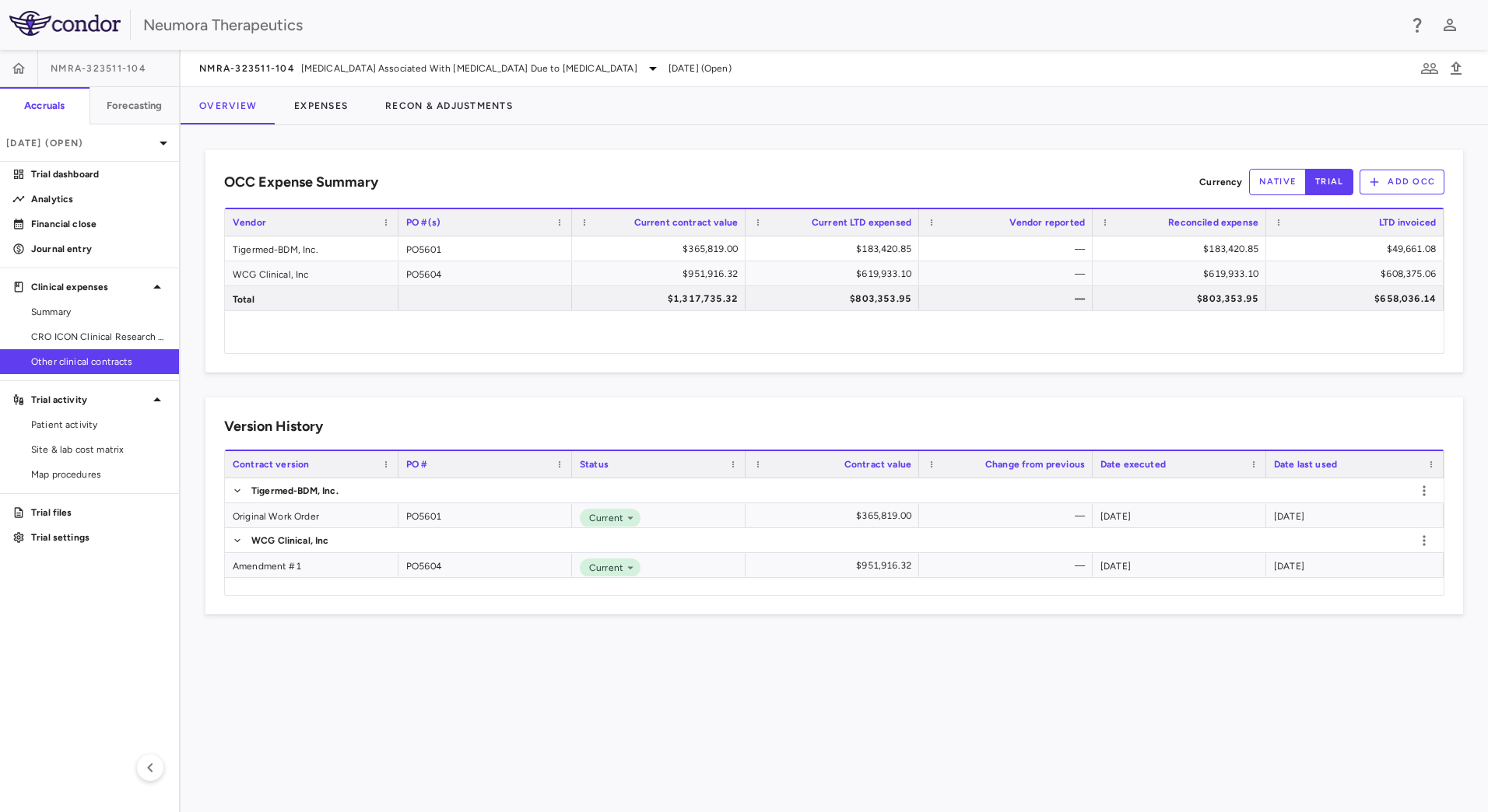
click at [632, 676] on div "OCC Expense Summary Currency native trial Add OCC Drag here to set row groups D…" at bounding box center [834, 468] width 1308 height 687
click at [338, 98] on button "Expenses" at bounding box center [321, 106] width 91 height 38
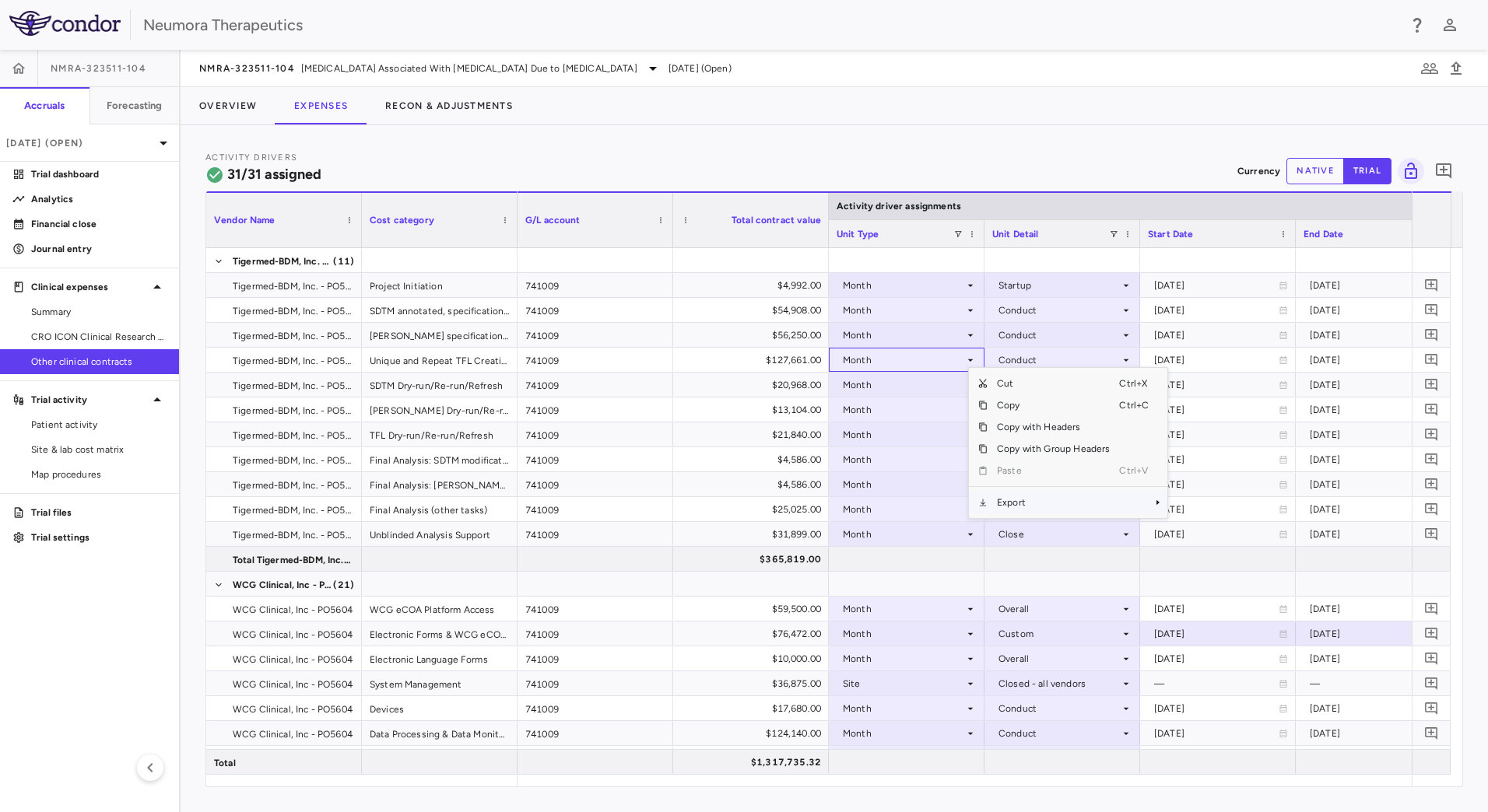
click at [1017, 507] on span "Export" at bounding box center [1054, 502] width 132 height 21
click at [1221, 534] on span "Excel Export" at bounding box center [1219, 529] width 73 height 21
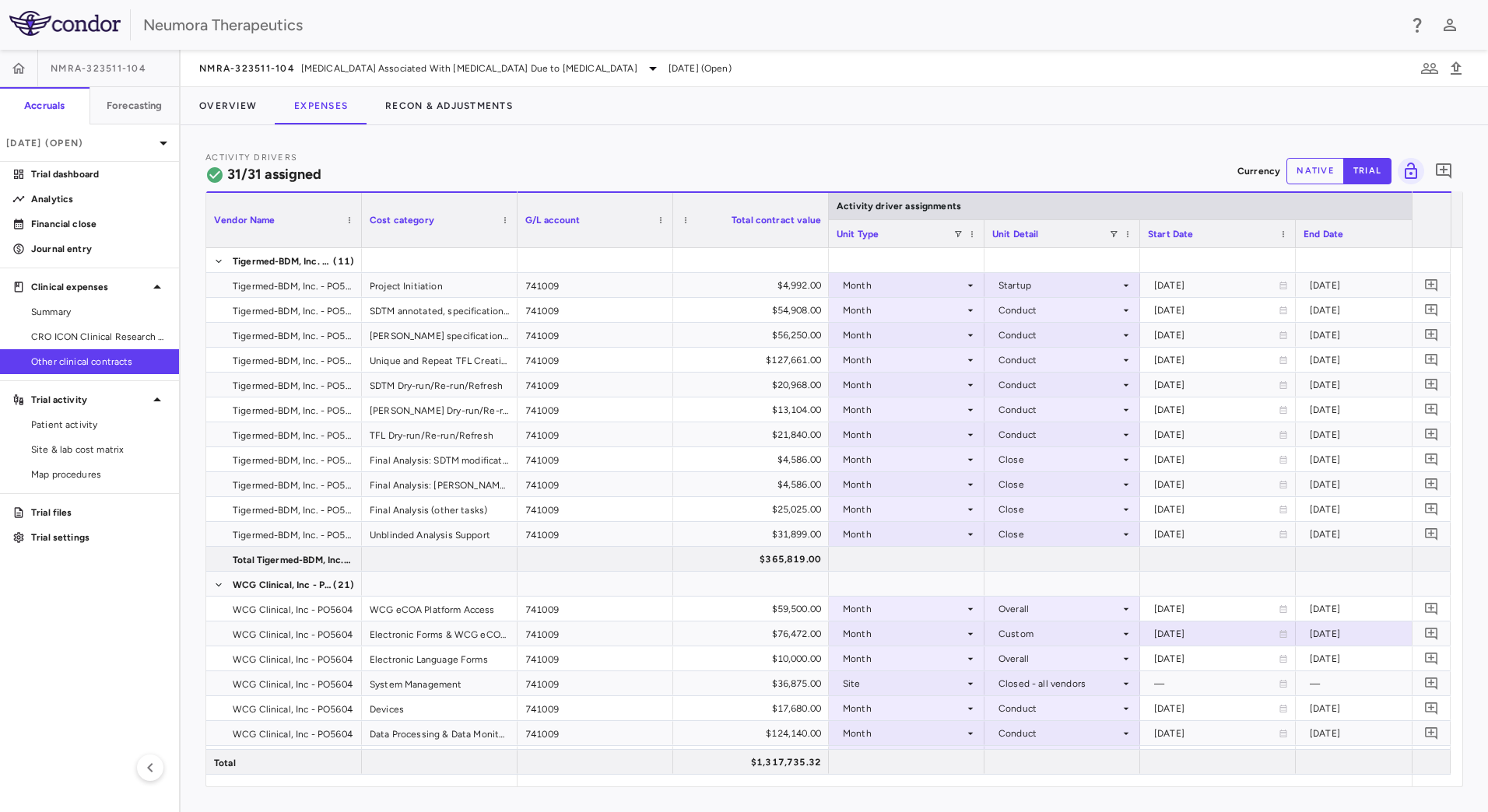
click at [508, 183] on div "Activity Drivers 31/31 assigned Currency native trial 0" at bounding box center [834, 171] width 1257 height 42
click at [21, 68] on icon "button" at bounding box center [18, 69] width 16 height 16
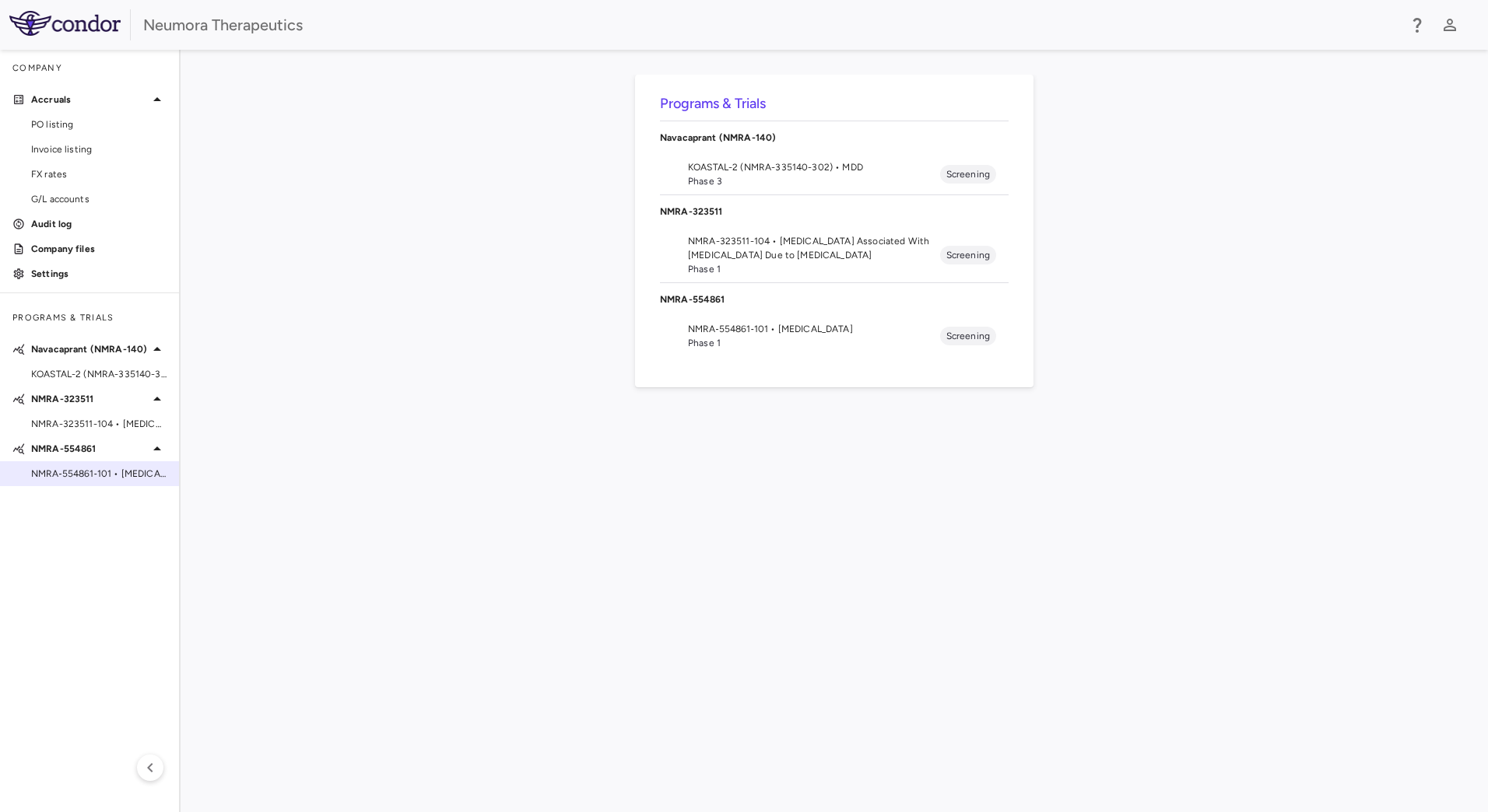
click at [110, 475] on span "NMRA‐554861‐101 • Schizophrenia" at bounding box center [99, 474] width 136 height 14
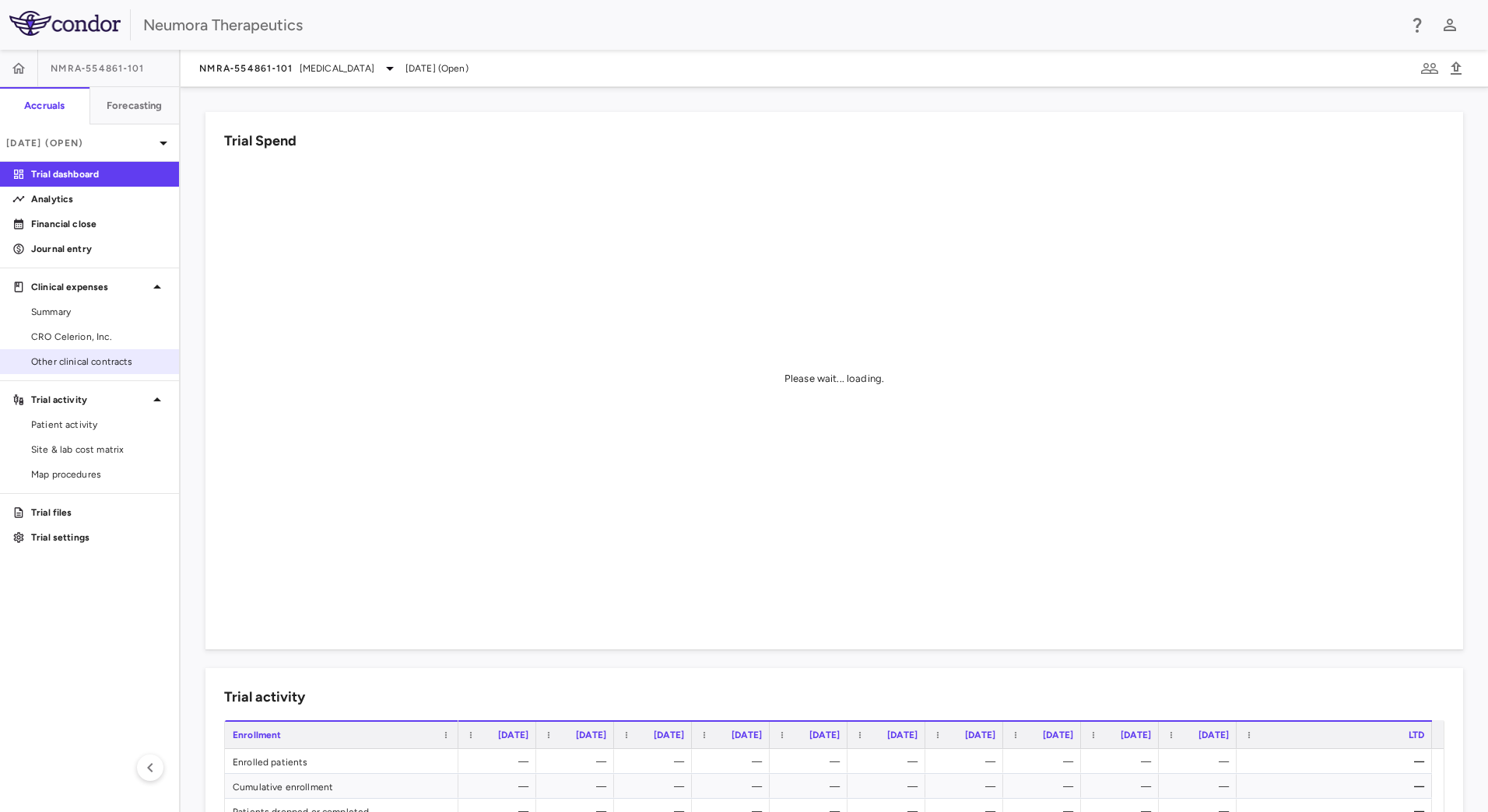
click at [80, 366] on span "Other clinical contracts" at bounding box center [99, 361] width 136 height 14
